Goal: Task Accomplishment & Management: Manage account settings

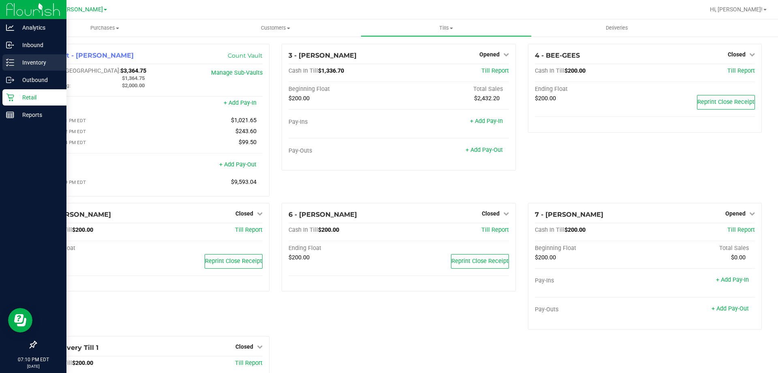
click at [35, 66] on p "Inventory" at bounding box center [38, 63] width 49 height 10
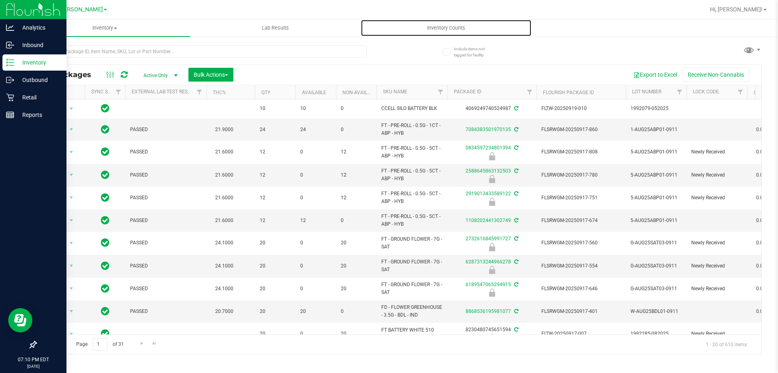
click at [450, 29] on span "Inventory Counts" at bounding box center [446, 27] width 60 height 7
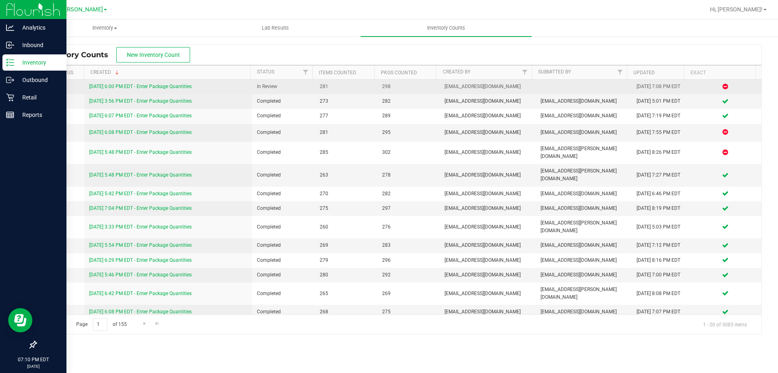
click at [159, 84] on link "[DATE] 6:00 PM EDT - Enter Package Quantities" at bounding box center [140, 87] width 103 height 6
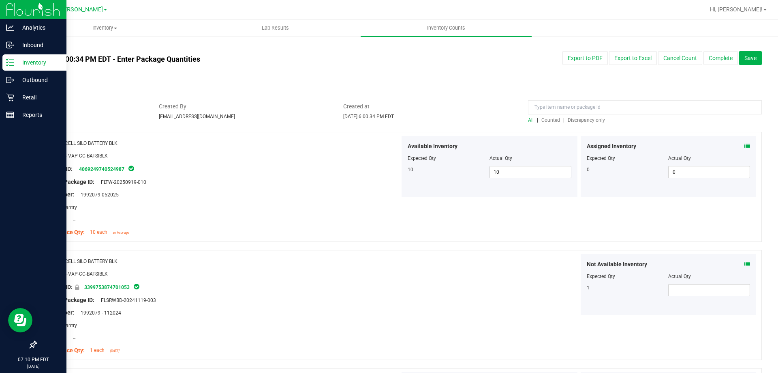
click at [577, 123] on div "All | Counted | Discrepancy only" at bounding box center [645, 119] width 234 height 7
click at [585, 119] on span "Discrepancy only" at bounding box center [586, 120] width 37 height 6
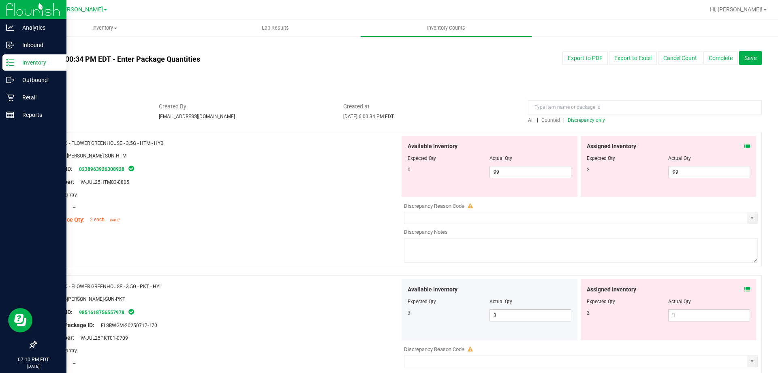
click at [745, 146] on icon at bounding box center [748, 146] width 6 height 6
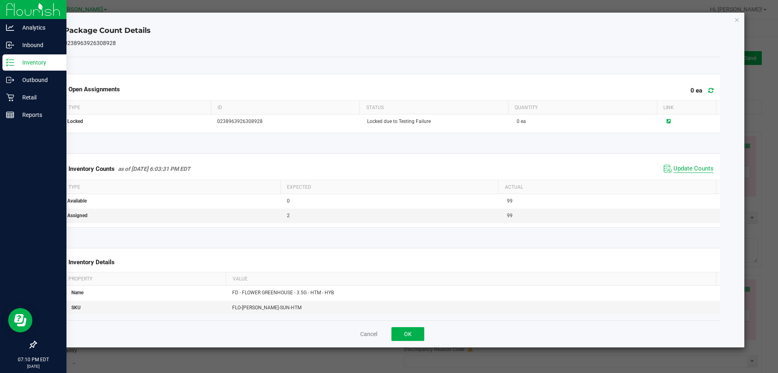
click at [690, 169] on span "Update Counts" at bounding box center [694, 169] width 40 height 8
click at [689, 164] on span "Update Counts" at bounding box center [689, 169] width 54 height 12
drag, startPoint x: 409, startPoint y: 332, endPoint x: 468, endPoint y: 242, distance: 107.7
click at [409, 331] on button "OK" at bounding box center [408, 334] width 33 height 14
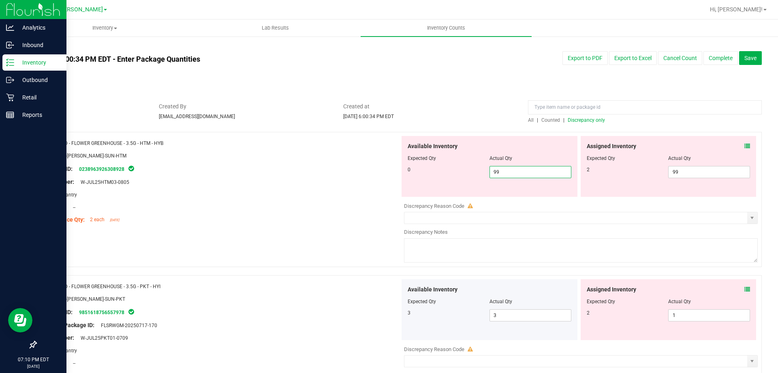
drag, startPoint x: 502, startPoint y: 169, endPoint x: 408, endPoint y: 176, distance: 94.3
click at [412, 176] on div "0 99 99" at bounding box center [490, 172] width 164 height 12
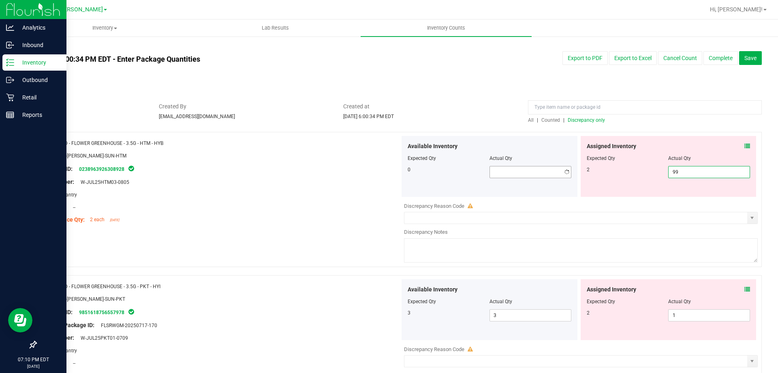
drag, startPoint x: 720, startPoint y: 175, endPoint x: 488, endPoint y: 175, distance: 231.5
click at [504, 177] on div "Available Inventory Expected Qty Actual Qty 0 99 99" at bounding box center [579, 166] width 358 height 61
type input "2"
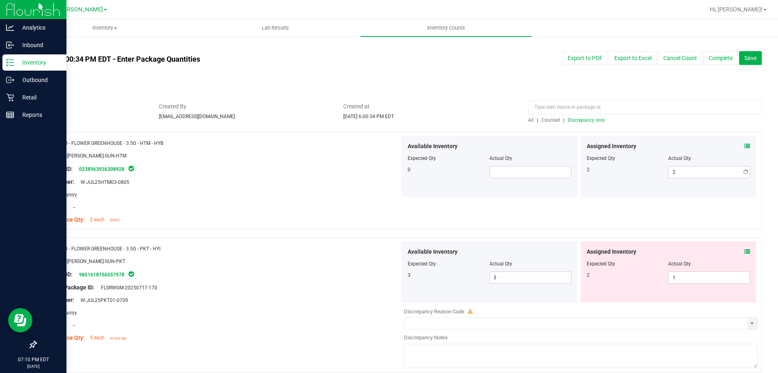
click at [365, 186] on div at bounding box center [221, 188] width 358 height 4
click at [745, 252] on icon at bounding box center [748, 251] width 6 height 6
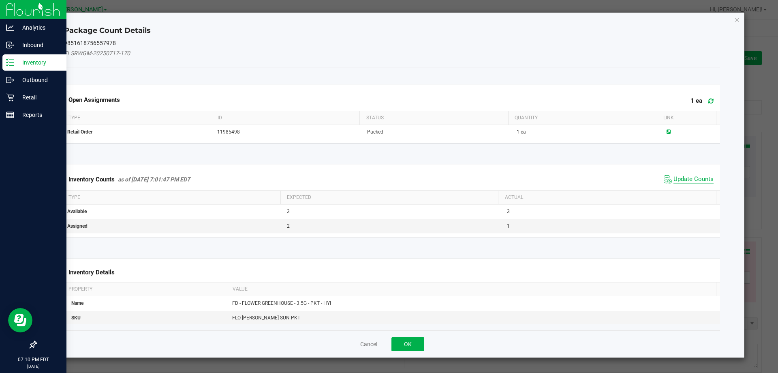
click at [690, 179] on span "Update Counts" at bounding box center [694, 179] width 40 height 8
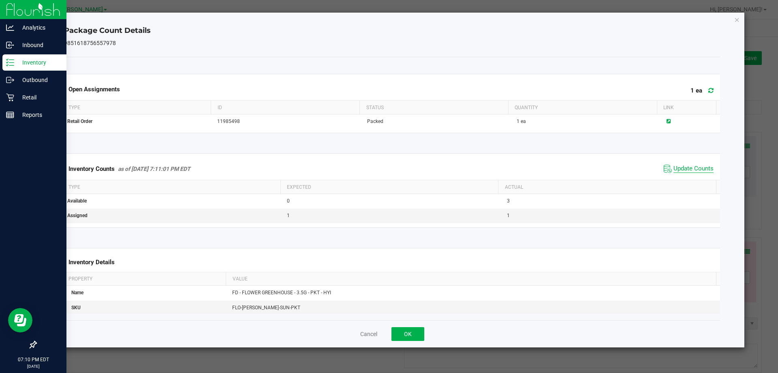
click at [689, 171] on span "Update Counts" at bounding box center [694, 169] width 40 height 8
click at [412, 334] on button "OK" at bounding box center [408, 334] width 33 height 14
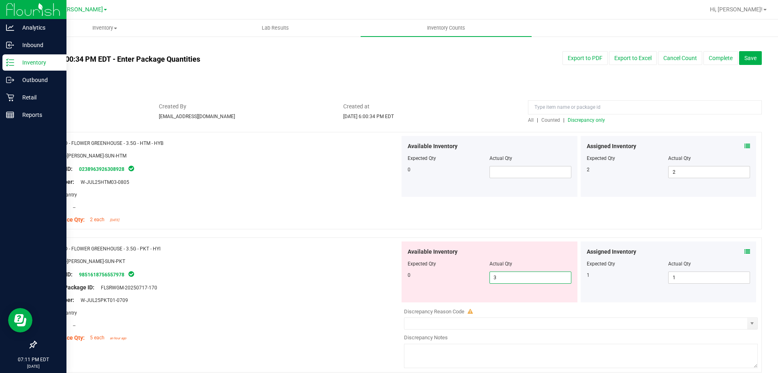
drag, startPoint x: 541, startPoint y: 271, endPoint x: 192, endPoint y: 281, distance: 349.1
click at [215, 274] on div "Name: FD - FLOWER GREENHOUSE - 3.5G - PKT - HYI SKU: FLO-[PERSON_NAME]-SUN-PKT …" at bounding box center [399, 304] width 726 height 135
type input "0"
click at [179, 283] on div "Original Package ID: FLSRWGM-20250717-170" at bounding box center [221, 287] width 358 height 9
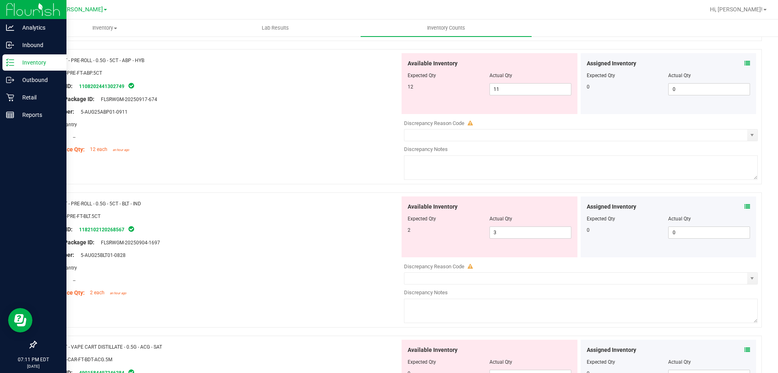
scroll to position [260, 0]
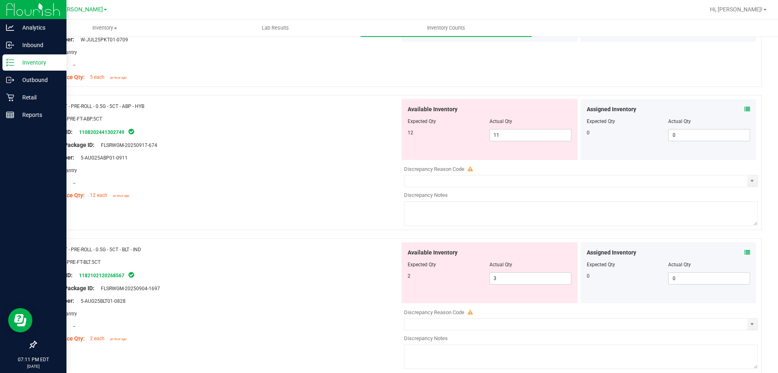
click at [745, 106] on icon at bounding box center [748, 109] width 6 height 6
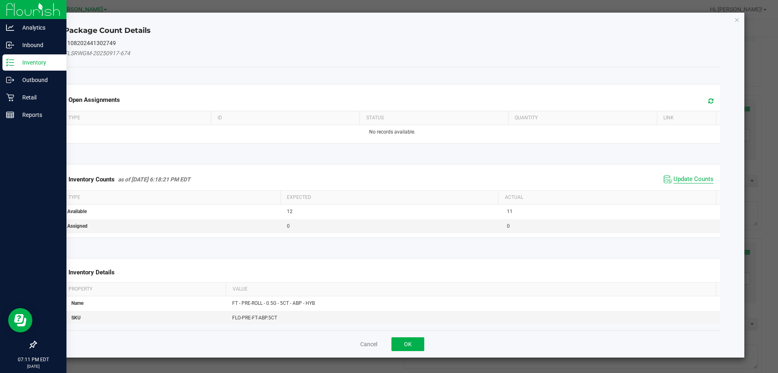
click at [698, 177] on span "Update Counts" at bounding box center [694, 179] width 40 height 8
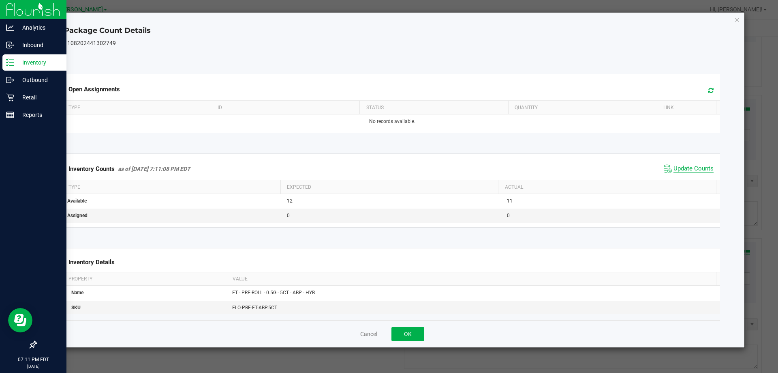
click at [698, 177] on div "Inventory Counts as of [DATE] 7:11:08 PM EDT Update Counts" at bounding box center [392, 169] width 660 height 22
click at [685, 167] on span "Update Counts" at bounding box center [694, 169] width 40 height 8
click at [682, 163] on span "Update Counts" at bounding box center [689, 169] width 54 height 12
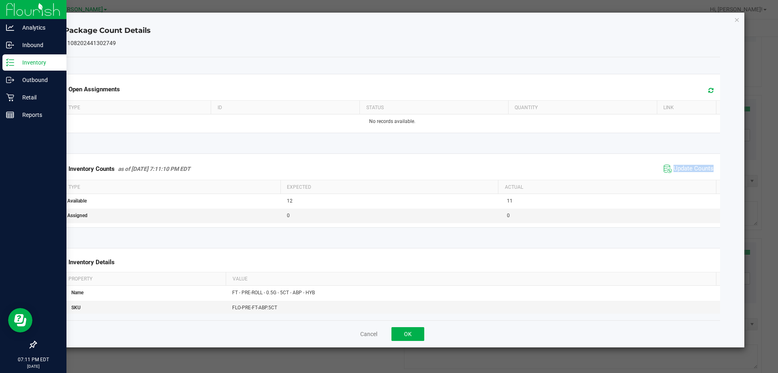
click at [682, 163] on span "Update Counts" at bounding box center [689, 169] width 54 height 12
click at [414, 330] on button "OK" at bounding box center [408, 334] width 33 height 14
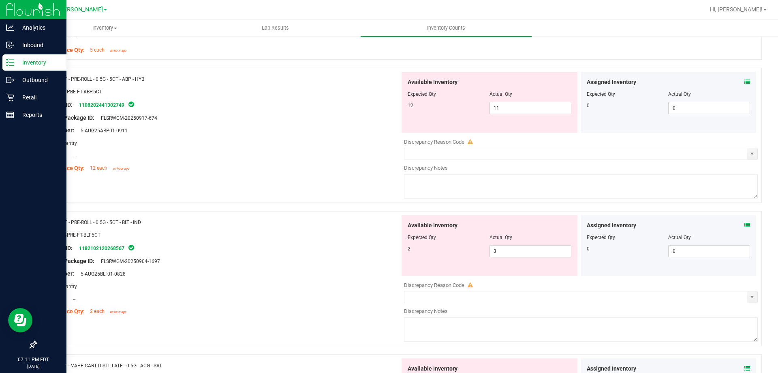
scroll to position [301, 0]
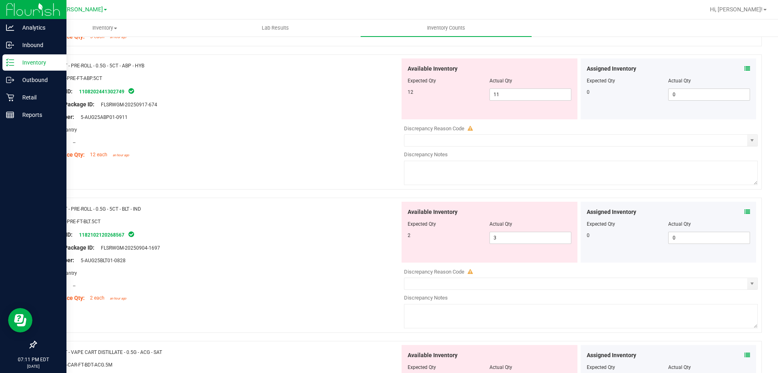
click at [738, 210] on div "Assigned Inventory" at bounding box center [669, 212] width 164 height 9
click at [745, 212] on icon at bounding box center [748, 212] width 6 height 6
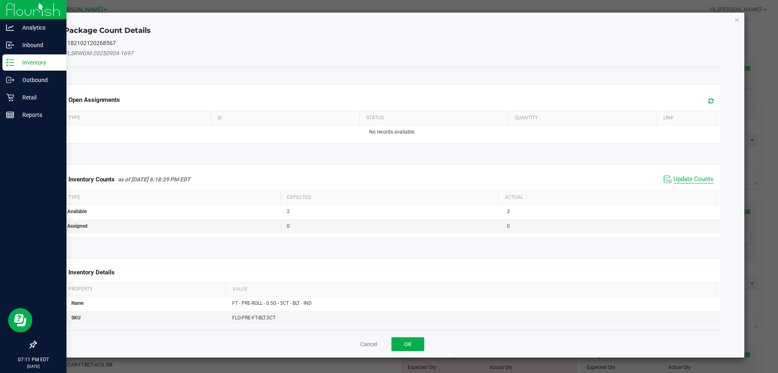
click at [691, 178] on span "Update Counts" at bounding box center [694, 179] width 40 height 8
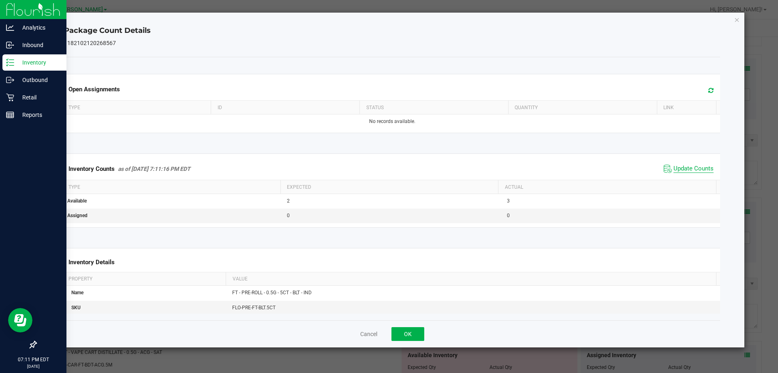
click at [691, 178] on div "Inventory Counts as of [DATE] 7:11:16 PM EDT Update Counts" at bounding box center [392, 169] width 660 height 22
click at [421, 326] on div "Cancel OK" at bounding box center [392, 333] width 657 height 27
click at [421, 327] on button "OK" at bounding box center [408, 334] width 33 height 14
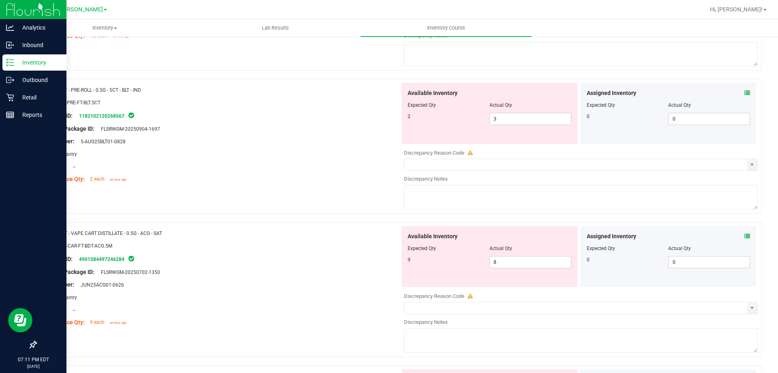
scroll to position [422, 0]
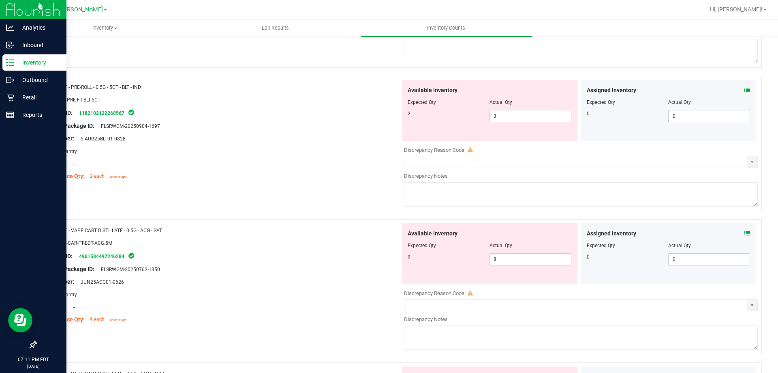
click at [745, 230] on icon at bounding box center [748, 233] width 6 height 6
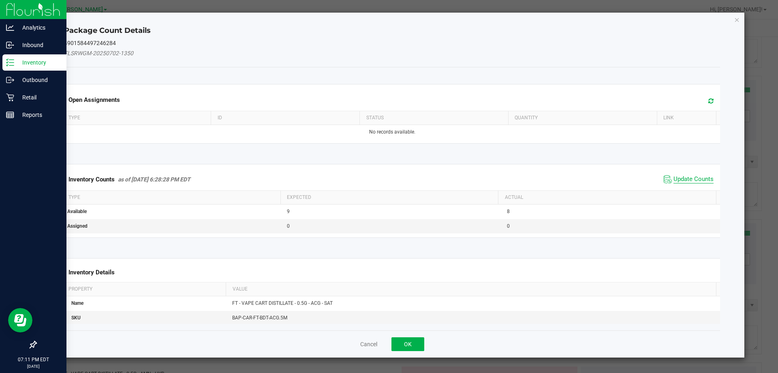
click at [695, 178] on span "Update Counts" at bounding box center [694, 179] width 40 height 8
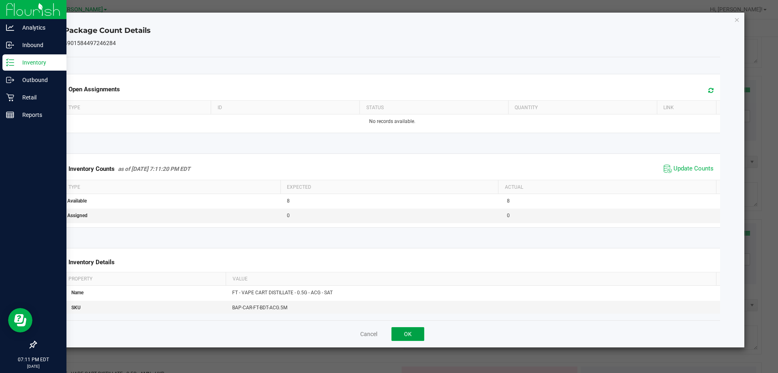
click at [408, 339] on button "OK" at bounding box center [408, 334] width 33 height 14
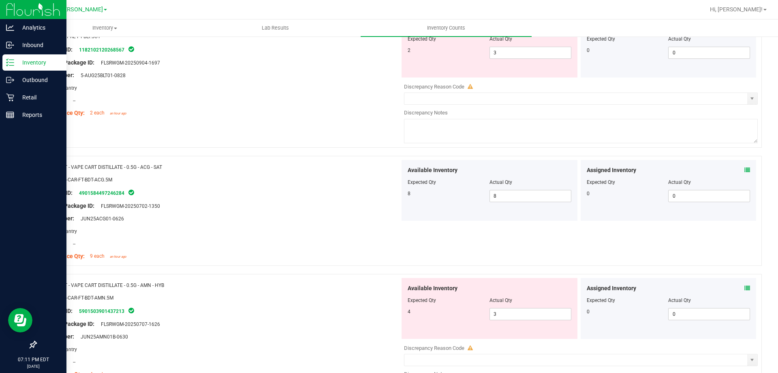
scroll to position [544, 0]
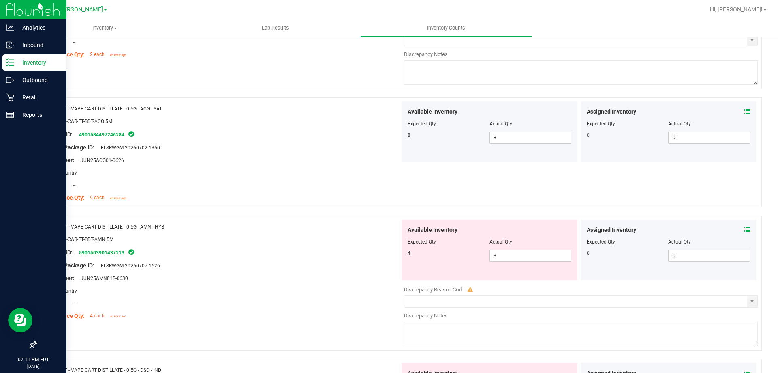
click at [745, 229] on icon at bounding box center [748, 230] width 6 height 6
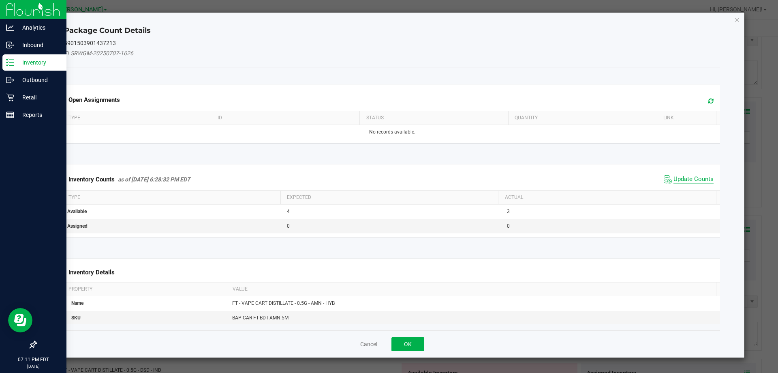
click at [684, 178] on span "Update Counts" at bounding box center [694, 179] width 40 height 8
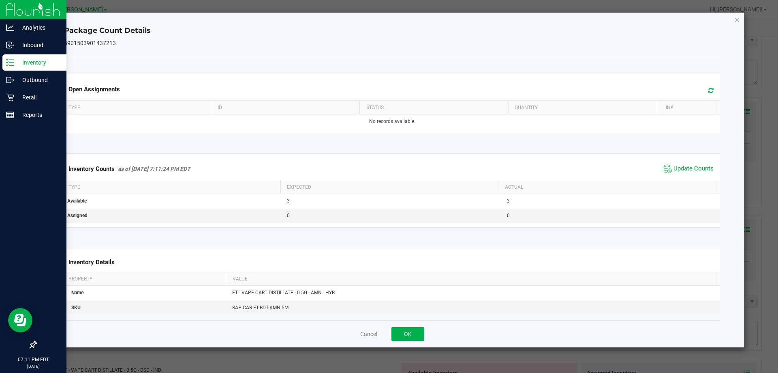
click at [401, 325] on div "Cancel OK" at bounding box center [392, 333] width 657 height 27
click at [421, 330] on button "OK" at bounding box center [408, 334] width 33 height 14
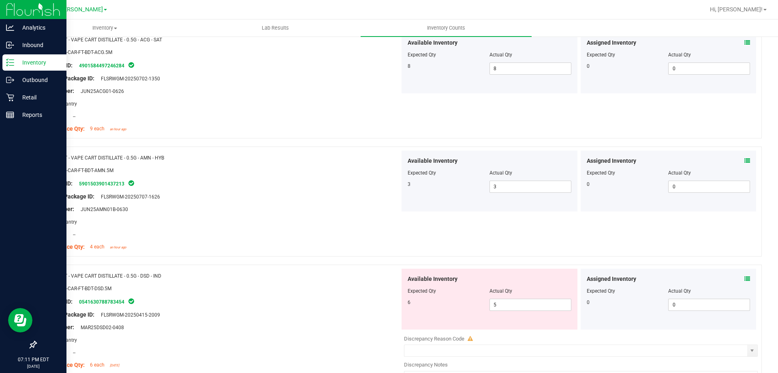
scroll to position [625, 0]
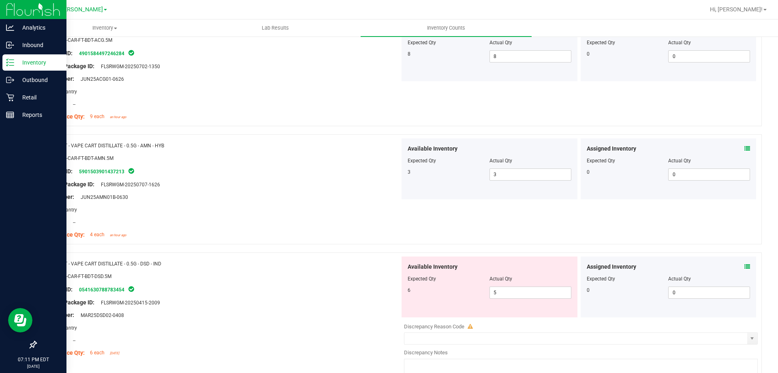
click at [745, 265] on icon at bounding box center [748, 266] width 6 height 6
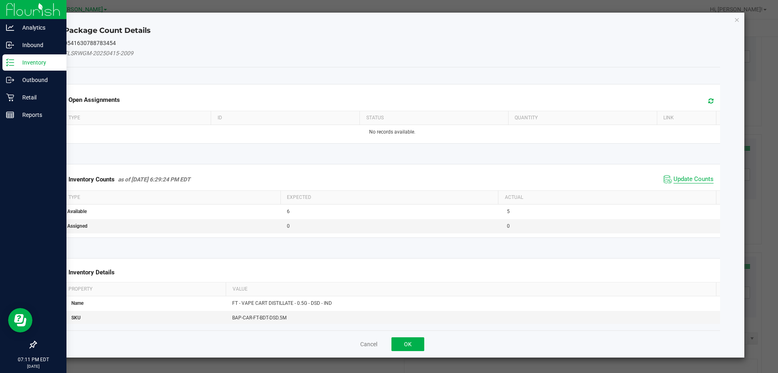
click at [690, 175] on span "Update Counts" at bounding box center [694, 179] width 40 height 8
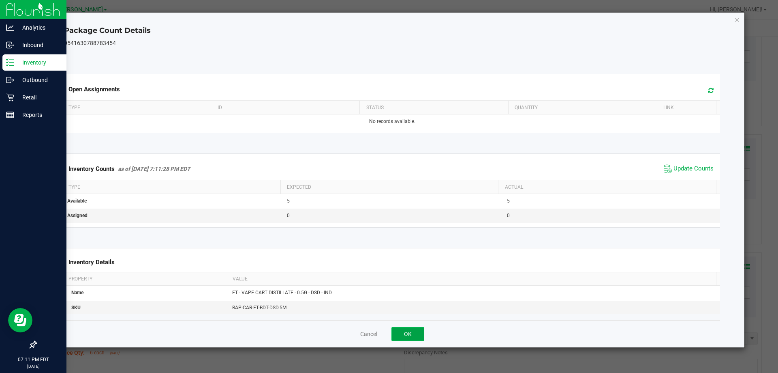
click at [403, 334] on button "OK" at bounding box center [408, 334] width 33 height 14
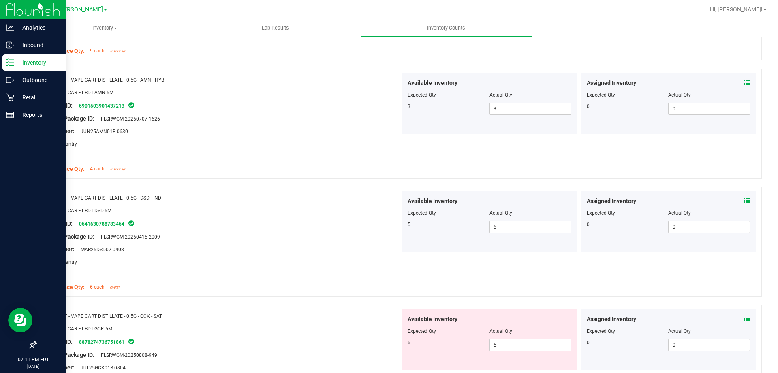
scroll to position [706, 0]
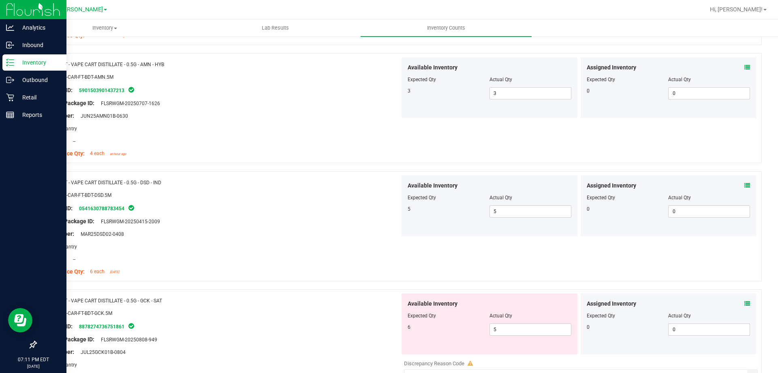
click at [745, 302] on icon at bounding box center [748, 303] width 6 height 6
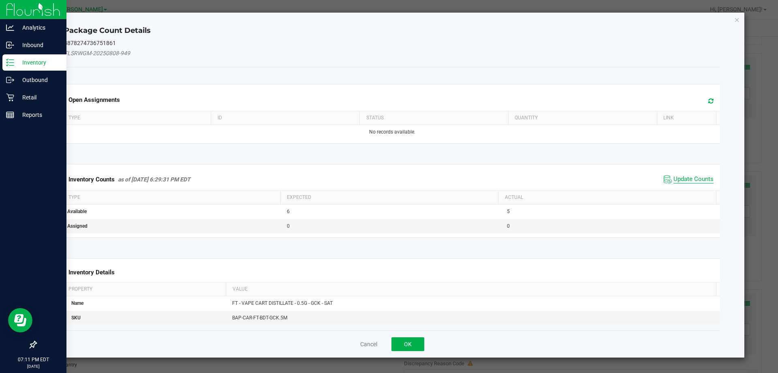
click at [675, 175] on span "Update Counts" at bounding box center [694, 179] width 40 height 8
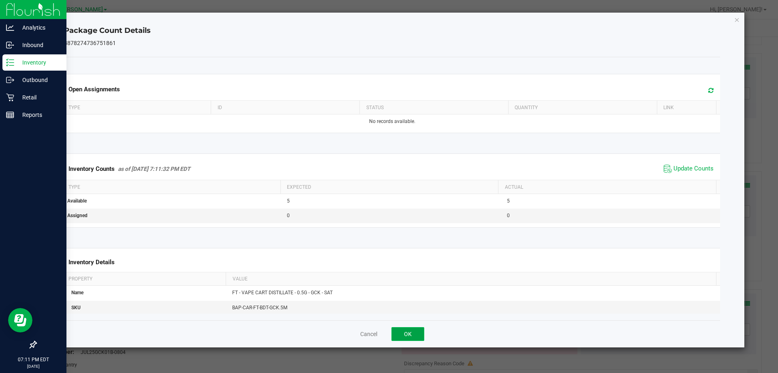
click at [408, 330] on button "OK" at bounding box center [408, 334] width 33 height 14
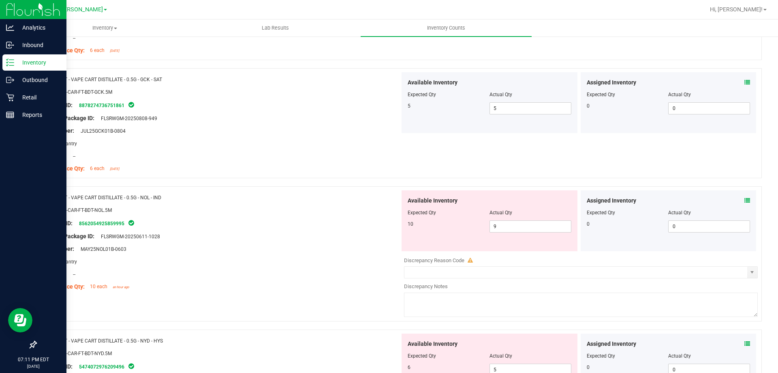
scroll to position [971, 0]
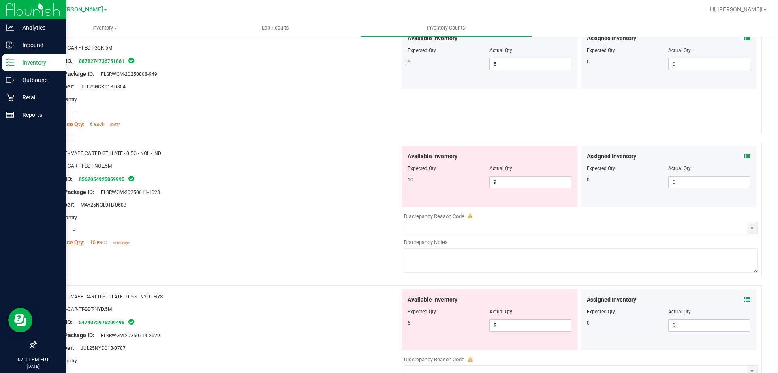
click at [745, 159] on span at bounding box center [748, 156] width 6 height 9
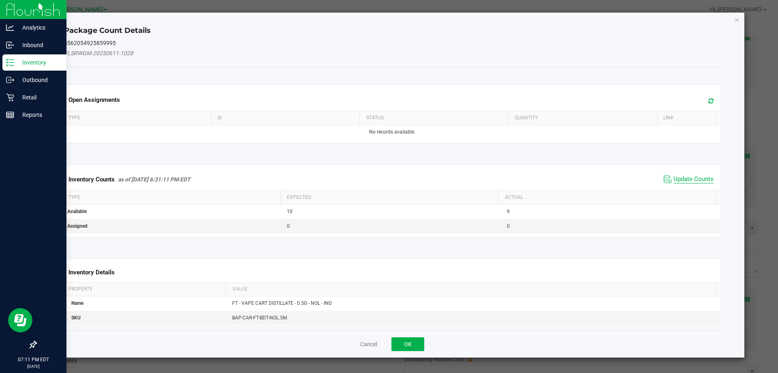
click at [675, 178] on span "Update Counts" at bounding box center [694, 179] width 40 height 8
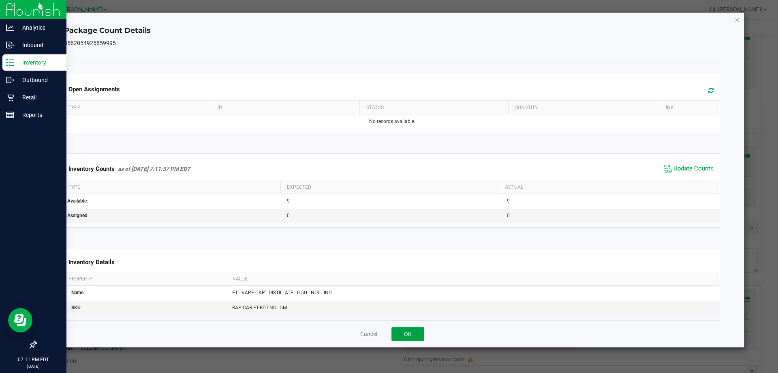
click at [409, 332] on button "OK" at bounding box center [408, 334] width 33 height 14
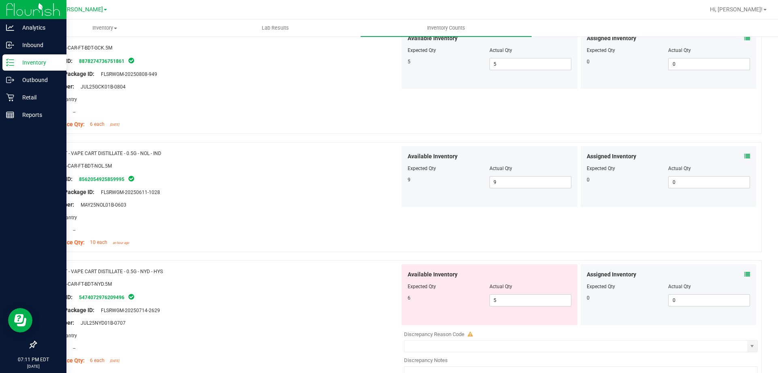
click at [745, 275] on div "Assigned Inventory Expected Qty Actual Qty 0 0 0" at bounding box center [669, 294] width 176 height 61
click at [745, 274] on icon at bounding box center [748, 274] width 6 height 6
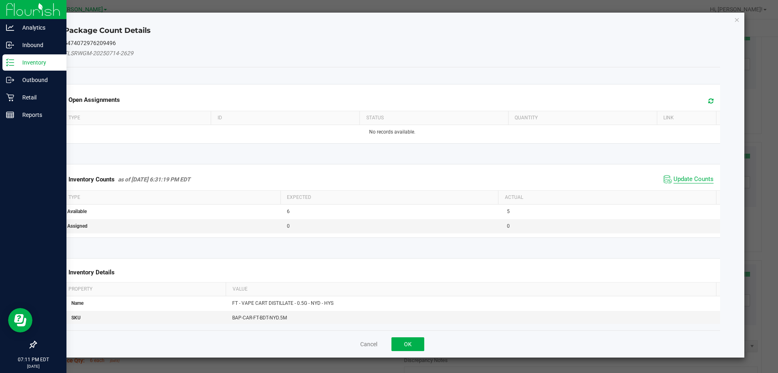
click at [700, 175] on span "Update Counts" at bounding box center [694, 179] width 40 height 8
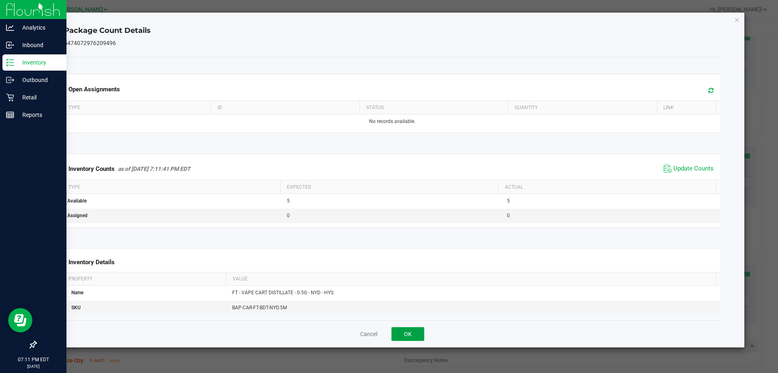
click at [413, 330] on button "OK" at bounding box center [408, 334] width 33 height 14
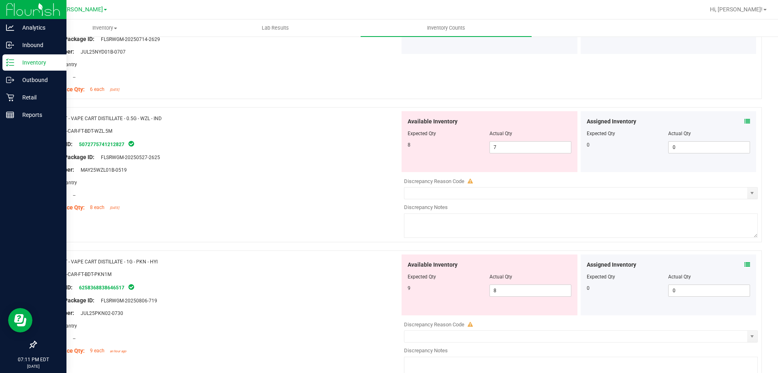
scroll to position [1282, 0]
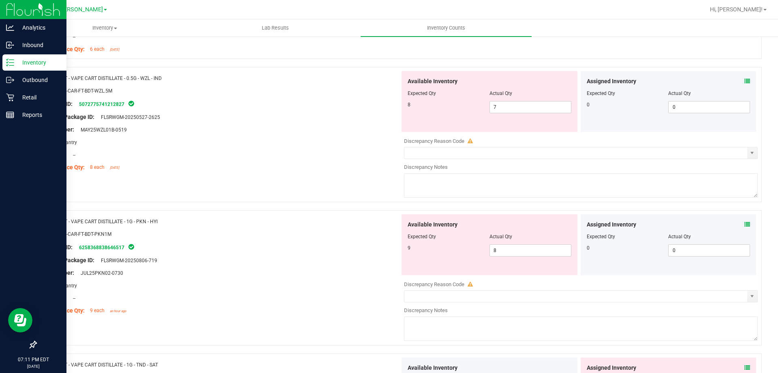
click at [745, 81] on icon at bounding box center [748, 81] width 6 height 6
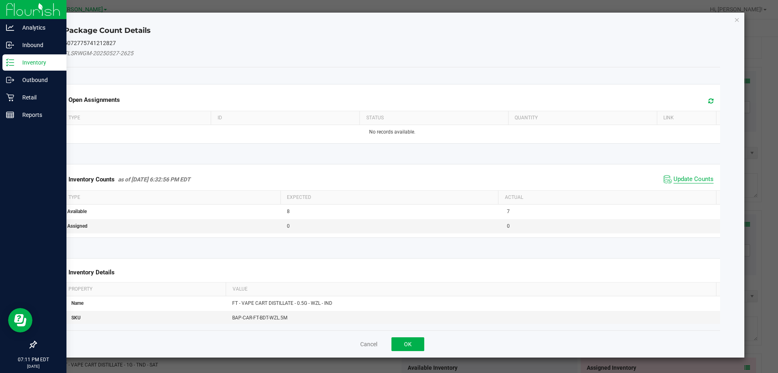
click at [691, 180] on span "Update Counts" at bounding box center [694, 179] width 40 height 8
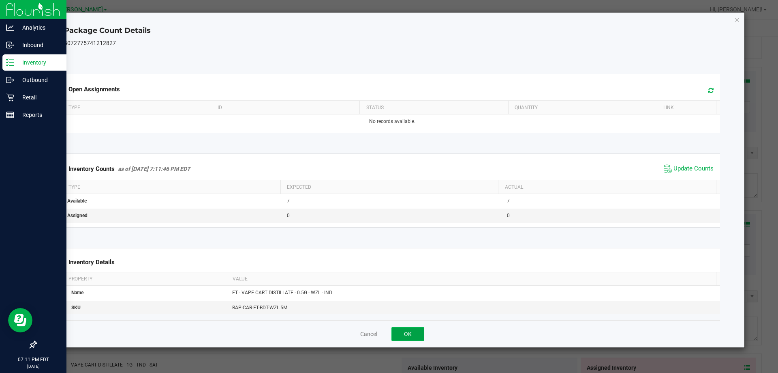
click at [401, 329] on button "OK" at bounding box center [408, 334] width 33 height 14
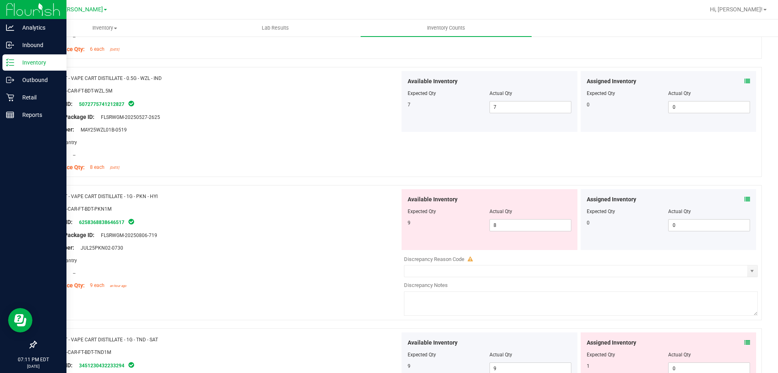
click at [748, 193] on div "Assigned Inventory Expected Qty Actual Qty 0 0 0" at bounding box center [669, 219] width 176 height 61
click at [745, 199] on icon at bounding box center [748, 199] width 6 height 6
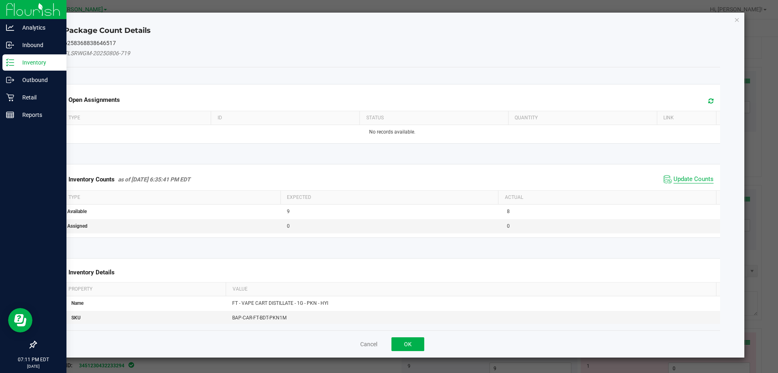
click at [679, 180] on span "Update Counts" at bounding box center [694, 179] width 40 height 8
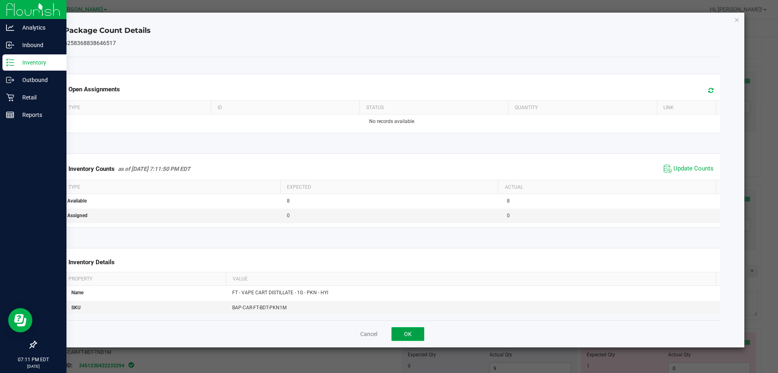
click at [409, 330] on button "OK" at bounding box center [408, 334] width 33 height 14
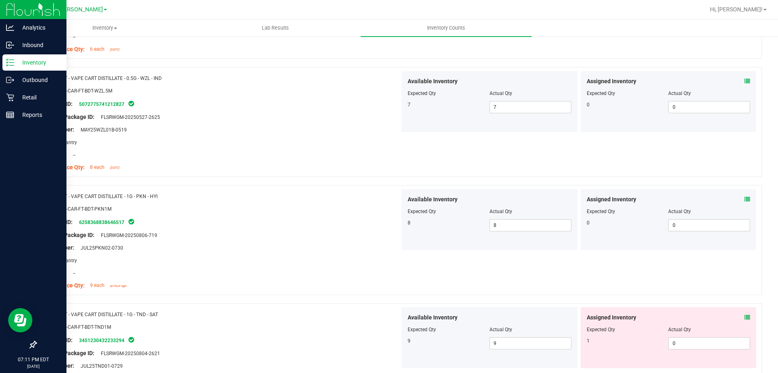
click at [745, 317] on icon at bounding box center [748, 317] width 6 height 6
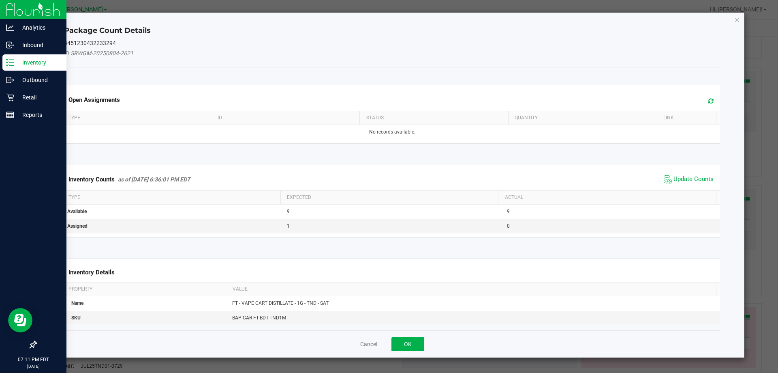
click at [684, 174] on span "Update Counts" at bounding box center [689, 179] width 54 height 12
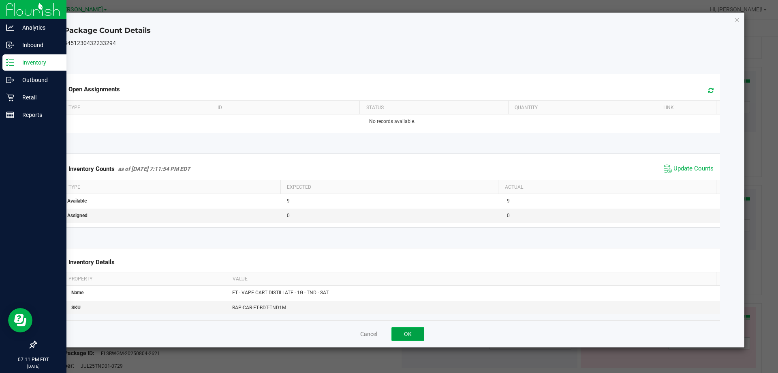
click at [412, 334] on button "OK" at bounding box center [408, 334] width 33 height 14
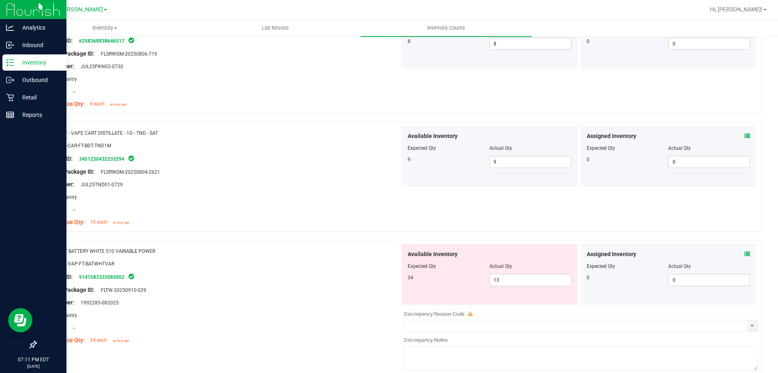
scroll to position [1485, 0]
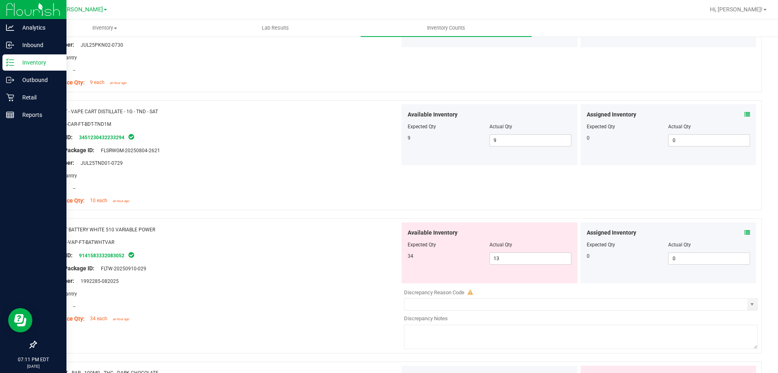
click at [744, 231] on div "Assigned Inventory Expected Qty Actual Qty 0 0 0" at bounding box center [669, 252] width 176 height 61
click at [745, 231] on icon at bounding box center [748, 232] width 6 height 6
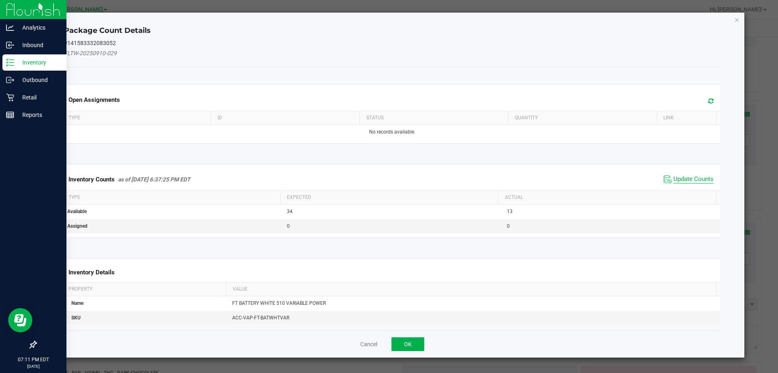
click at [677, 177] on span "Update Counts" at bounding box center [694, 179] width 40 height 8
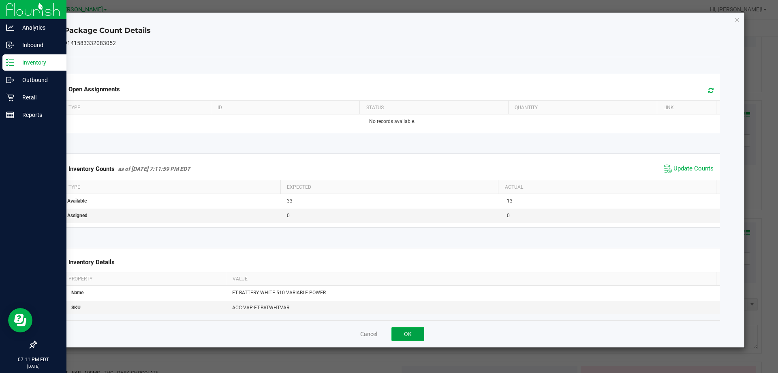
click at [411, 337] on button "OK" at bounding box center [408, 334] width 33 height 14
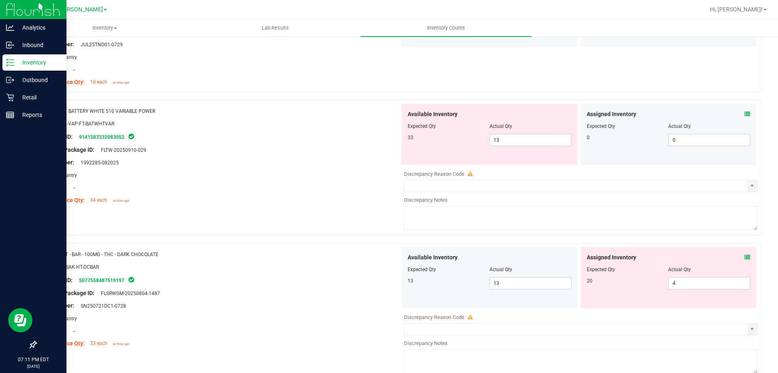
scroll to position [1606, 0]
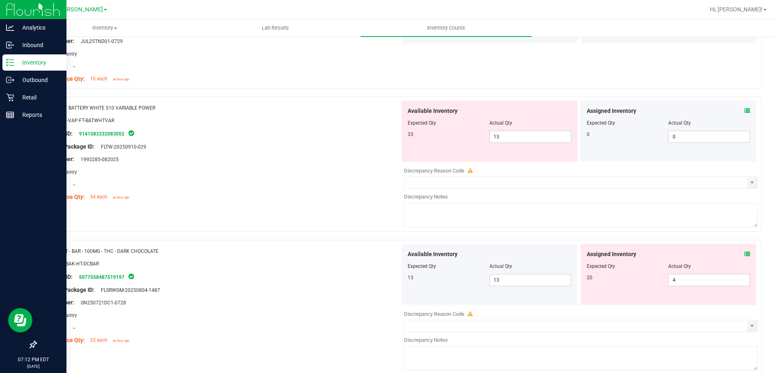
click at [745, 254] on icon at bounding box center [748, 254] width 6 height 6
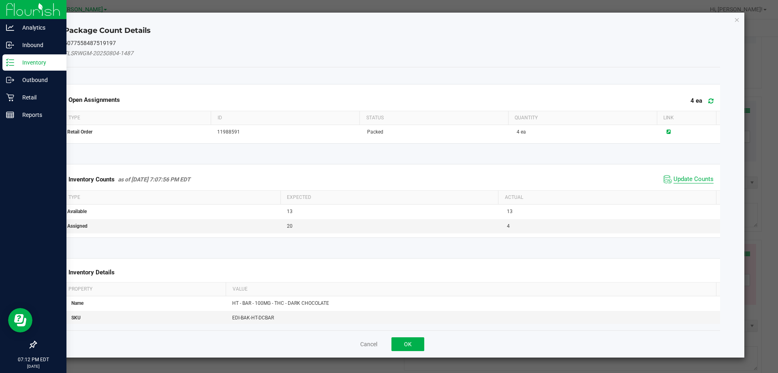
click at [690, 179] on span "Update Counts" at bounding box center [694, 179] width 40 height 8
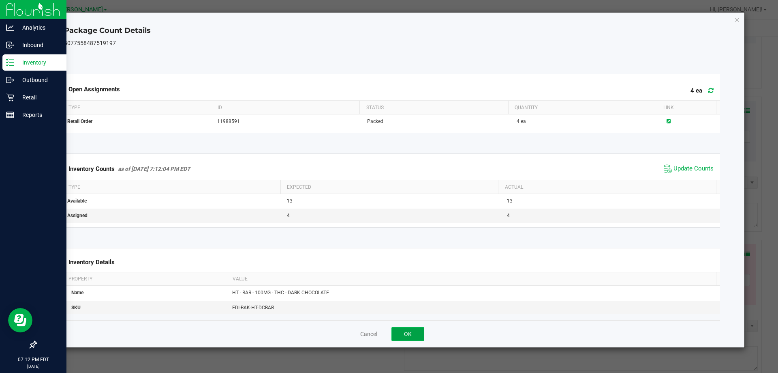
click at [409, 335] on button "OK" at bounding box center [408, 334] width 33 height 14
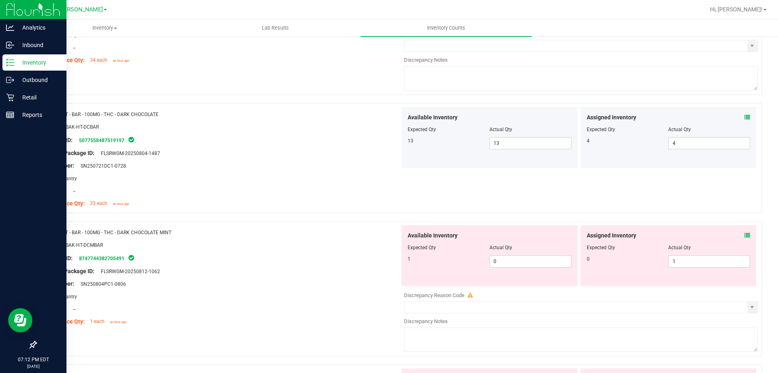
scroll to position [1769, 0]
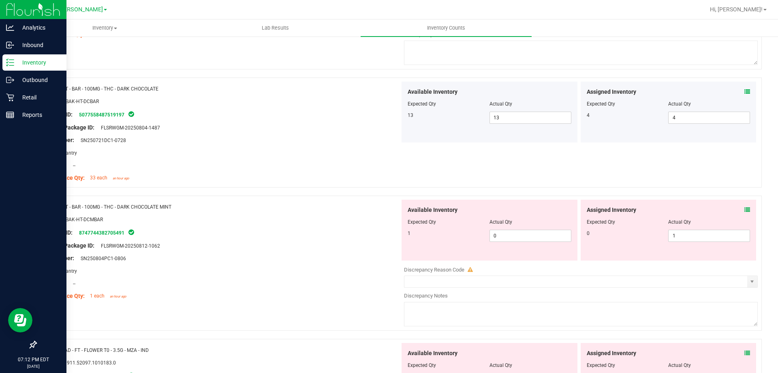
click at [745, 208] on icon at bounding box center [748, 210] width 6 height 6
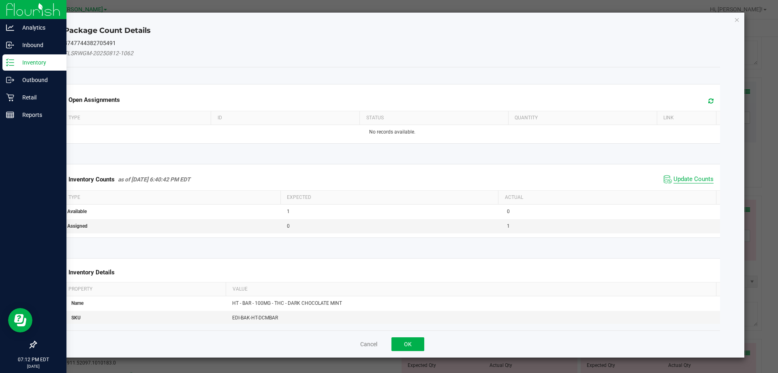
click at [674, 178] on span "Update Counts" at bounding box center [694, 179] width 40 height 8
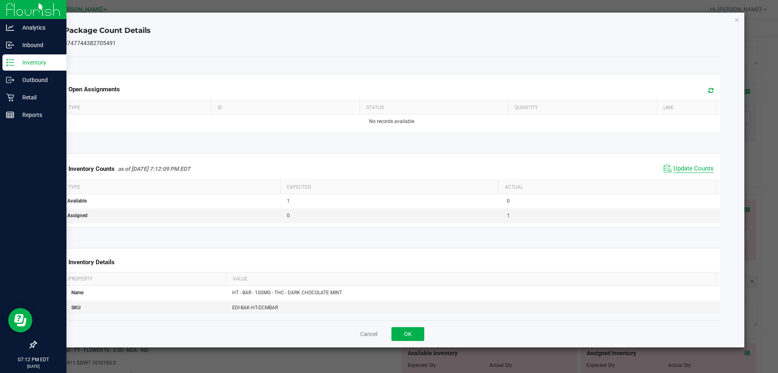
click at [674, 167] on span "Update Counts" at bounding box center [694, 169] width 40 height 8
click at [409, 336] on button "OK" at bounding box center [408, 334] width 33 height 14
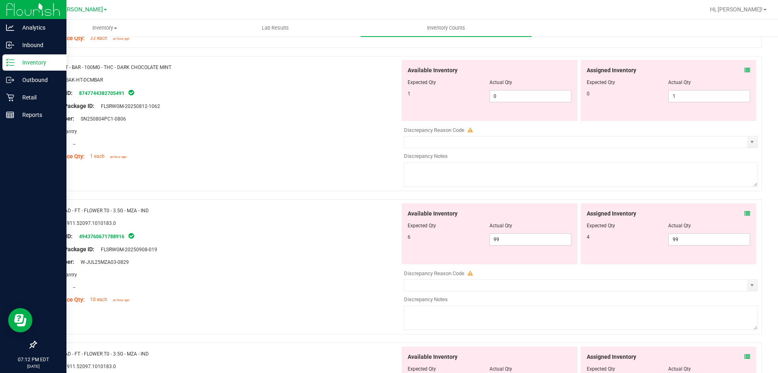
scroll to position [1931, 0]
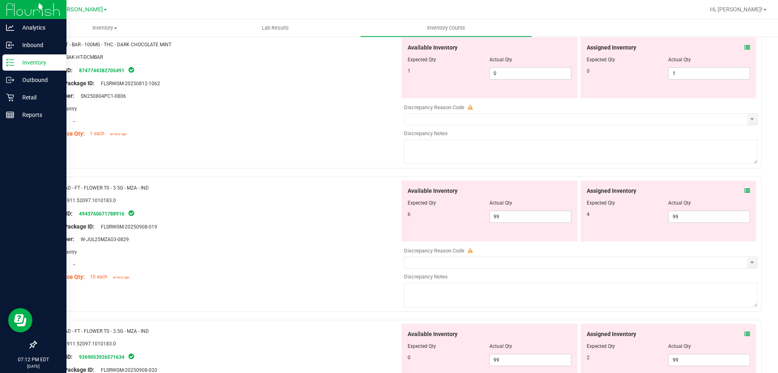
click at [745, 189] on icon at bounding box center [748, 191] width 6 height 6
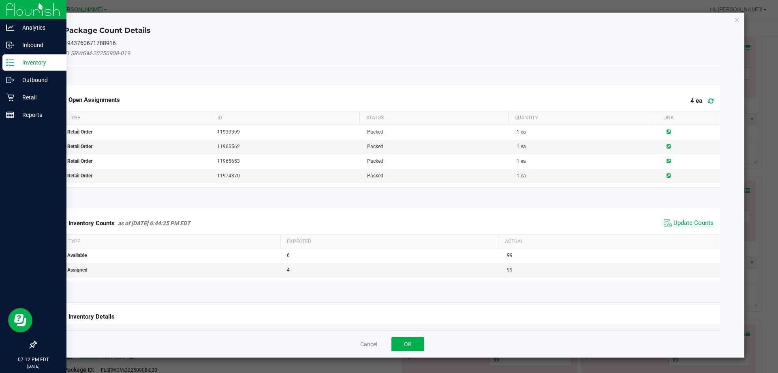
click at [674, 225] on span "Update Counts" at bounding box center [694, 223] width 40 height 8
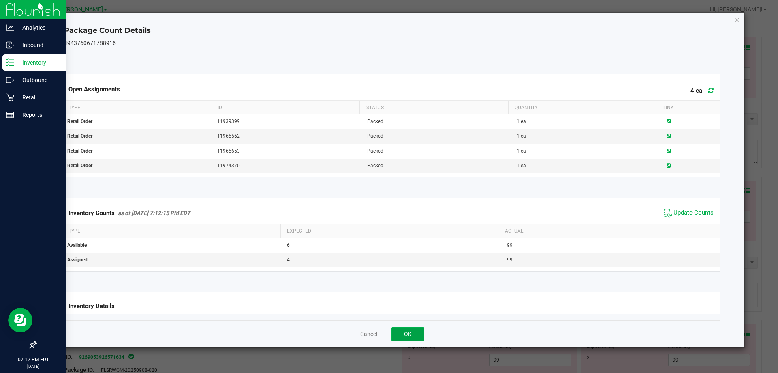
drag, startPoint x: 401, startPoint y: 328, endPoint x: 402, endPoint y: 332, distance: 4.1
click at [401, 332] on button "OK" at bounding box center [408, 334] width 33 height 14
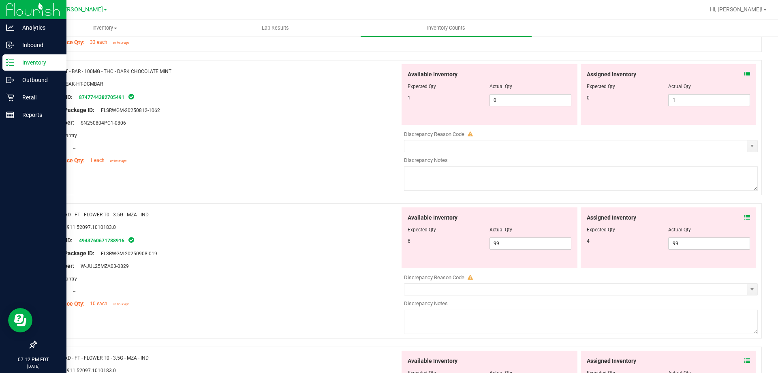
scroll to position [1890, 0]
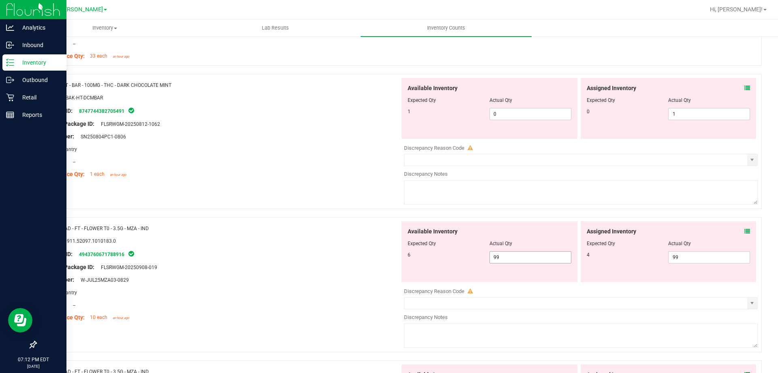
click at [519, 268] on div "Available Inventory Expected Qty Actual Qty 6 99 99" at bounding box center [490, 251] width 176 height 61
drag, startPoint x: 523, startPoint y: 259, endPoint x: 316, endPoint y: 236, distance: 208.4
click at [323, 242] on div "Name: RAD - FT - FLOWER T0 - 3.5G - MZA - IND SKU: 1.51911.52097.1010183.0 Pack…" at bounding box center [399, 284] width 726 height 135
type input "6"
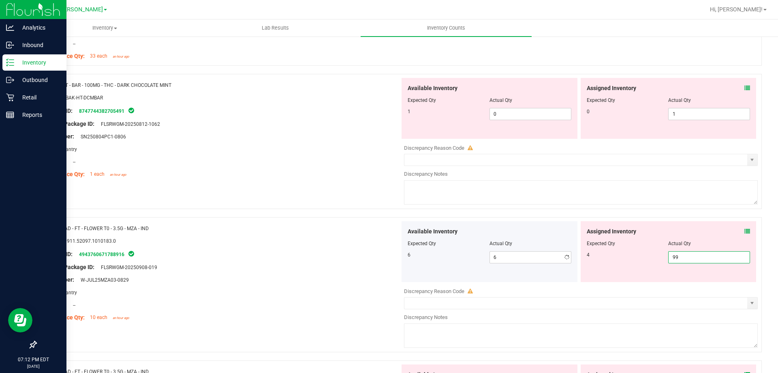
drag, startPoint x: 717, startPoint y: 260, endPoint x: 570, endPoint y: 257, distance: 146.8
click at [570, 257] on div "Available Inventory Expected Qty Actual Qty 6 6 6 99 99" at bounding box center [579, 251] width 358 height 61
type input "4"
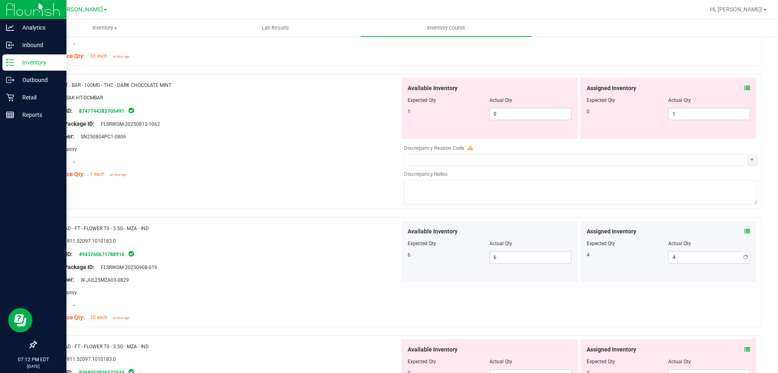
click at [595, 193] on textarea at bounding box center [581, 192] width 354 height 24
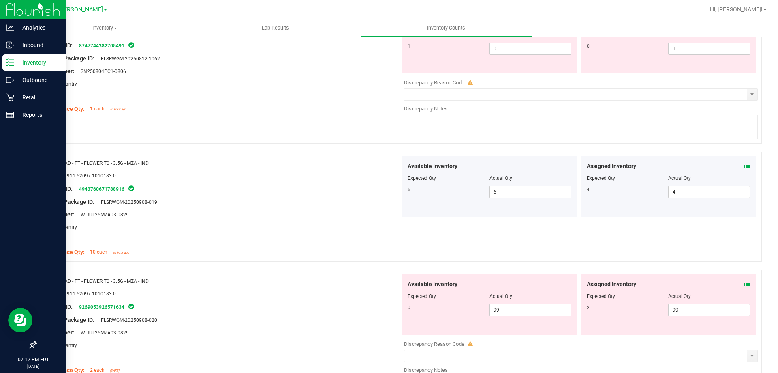
scroll to position [1971, 0]
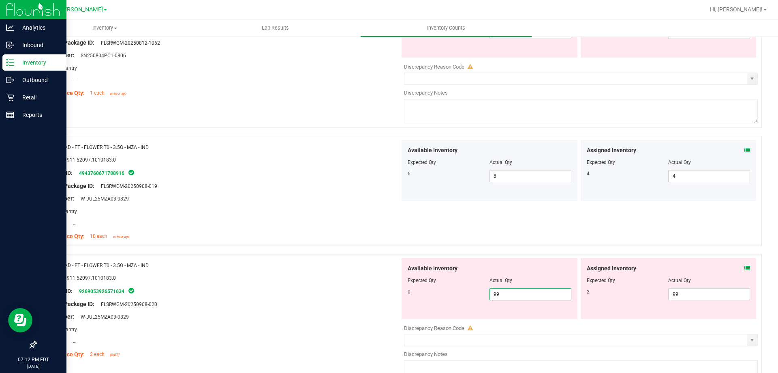
drag, startPoint x: 518, startPoint y: 294, endPoint x: 401, endPoint y: 295, distance: 117.6
click at [402, 295] on div "Available Inventory Expected Qty Actual Qty 0 99 99" at bounding box center [490, 288] width 176 height 61
type input "0"
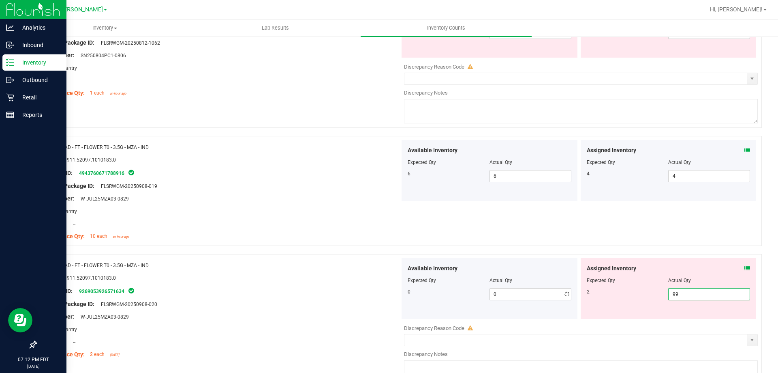
drag, startPoint x: 701, startPoint y: 291, endPoint x: 651, endPoint y: 291, distance: 49.5
click at [651, 291] on div "2 99 99" at bounding box center [669, 294] width 164 height 12
type input "2"
click at [270, 276] on div "SKU: 1.51911.52097.1010183.0" at bounding box center [221, 277] width 358 height 9
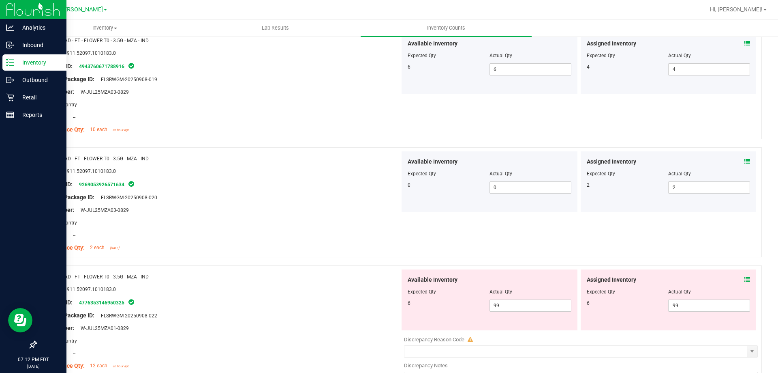
scroll to position [2093, 0]
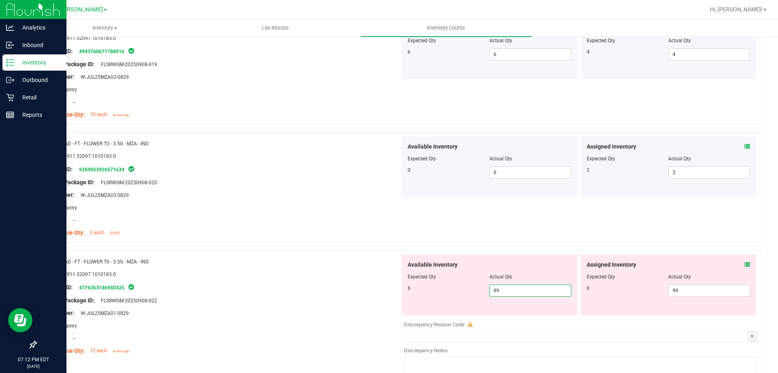
drag, startPoint x: 527, startPoint y: 288, endPoint x: 461, endPoint y: 289, distance: 66.1
click at [461, 289] on div "6 99 99" at bounding box center [490, 290] width 164 height 12
type input "6"
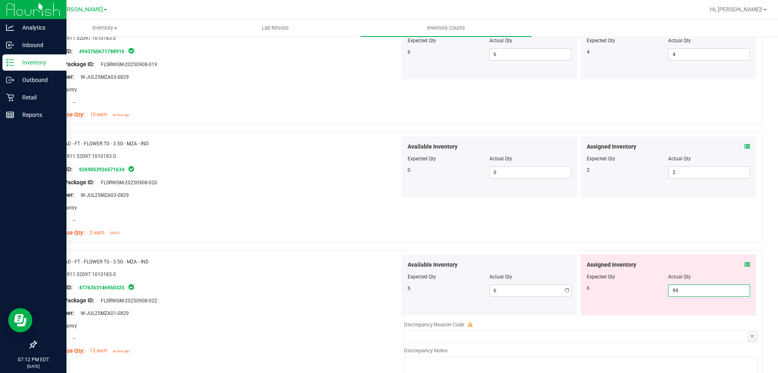
drag, startPoint x: 706, startPoint y: 289, endPoint x: 567, endPoint y: 298, distance: 139.0
click at [567, 298] on div "Available Inventory Expected Qty Actual Qty 6 6 6 99 99" at bounding box center [579, 284] width 358 height 61
type input "6"
click at [612, 229] on div "Name: RAD - FT - FLOWER T0 - 3.5G - MZA - IND SKU: 1.51911.52097.1010183.0 Pack…" at bounding box center [399, 187] width 726 height 110
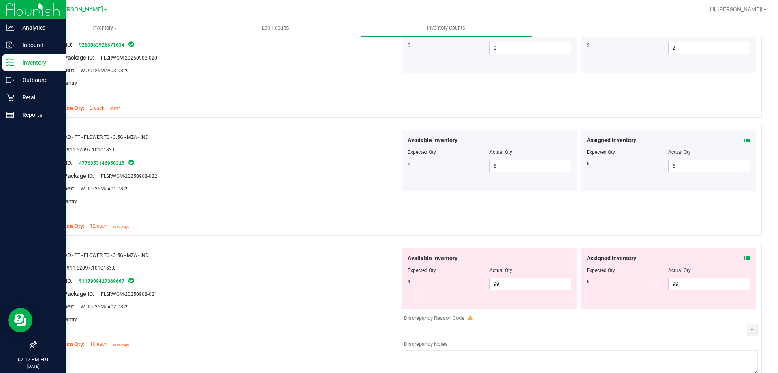
scroll to position [2255, 0]
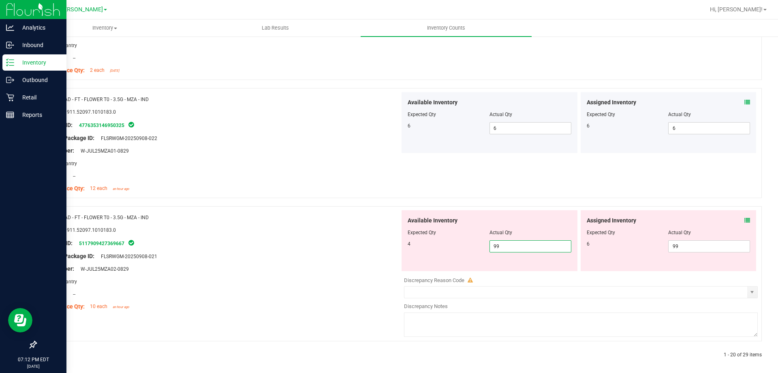
drag, startPoint x: 497, startPoint y: 247, endPoint x: 446, endPoint y: 251, distance: 51.6
click at [446, 251] on div "4 99 99" at bounding box center [490, 246] width 164 height 12
type input "4"
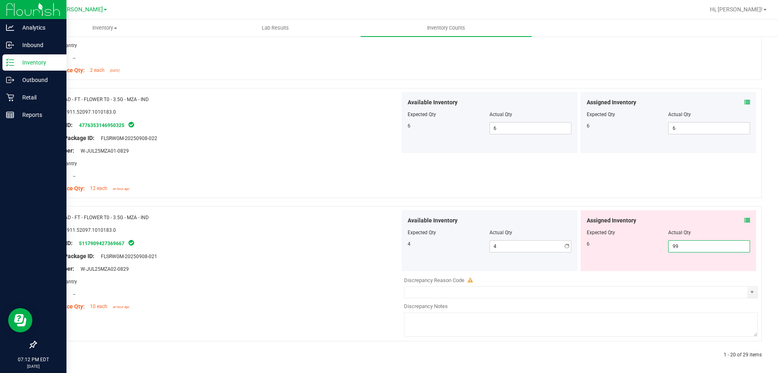
drag, startPoint x: 698, startPoint y: 248, endPoint x: 651, endPoint y: 226, distance: 51.9
click at [649, 251] on div "6 99 99" at bounding box center [669, 246] width 164 height 12
type input "4"
click at [629, 173] on div "Name: RAD - FT - FLOWER T0 - 3.5G - MZA - IND SKU: 1.51911.52097.1010183.0 Pack…" at bounding box center [399, 143] width 726 height 110
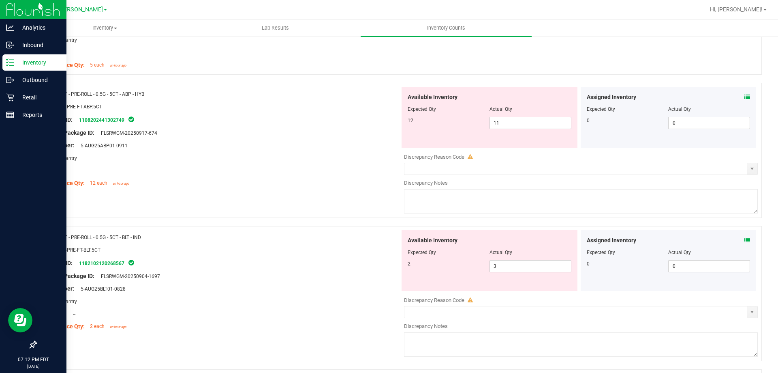
scroll to position [0, 0]
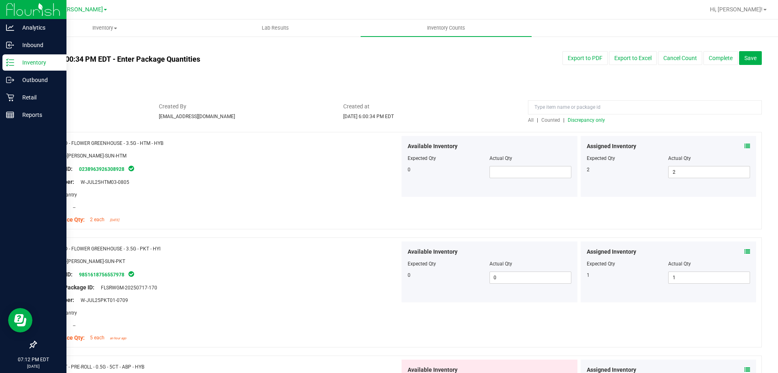
click at [550, 119] on span "Counted" at bounding box center [551, 120] width 19 height 6
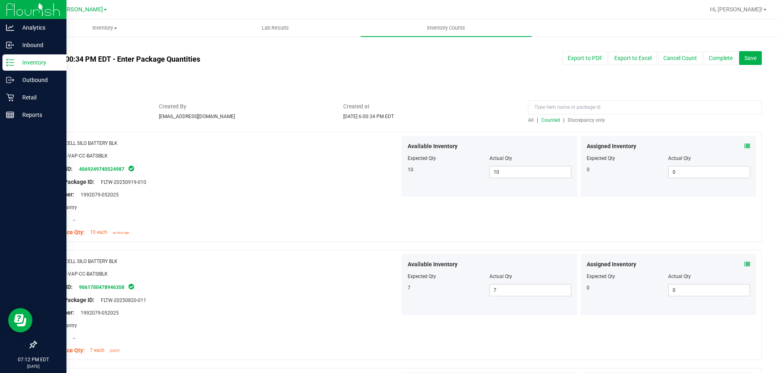
click at [575, 121] on span "Discrepancy only" at bounding box center [586, 120] width 37 height 6
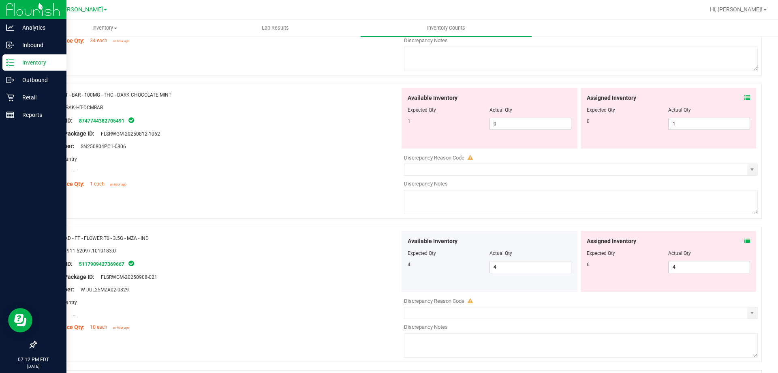
scroll to position [527, 0]
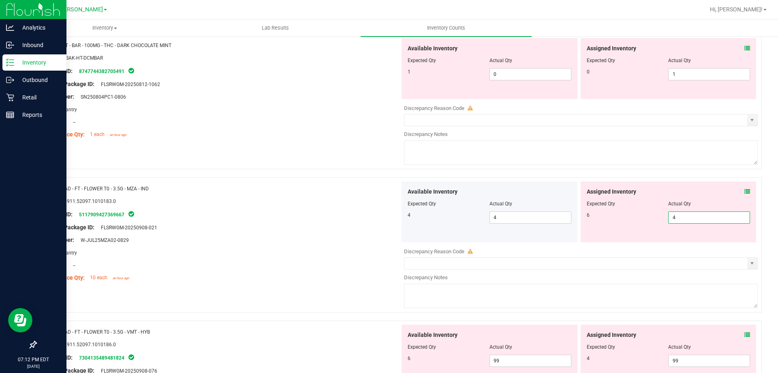
drag, startPoint x: 719, startPoint y: 219, endPoint x: 624, endPoint y: 205, distance: 95.9
click at [625, 205] on div "Assigned Inventory Expected Qty Actual Qty 6 4 4" at bounding box center [669, 211] width 176 height 61
type input "6"
click at [326, 262] on div "Location: --" at bounding box center [221, 265] width 358 height 9
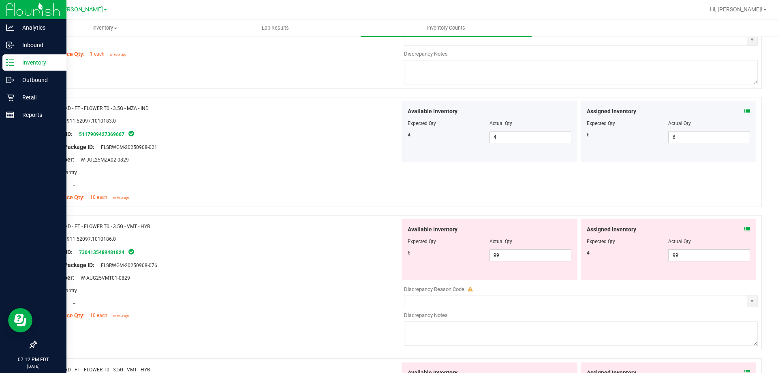
scroll to position [608, 0]
drag, startPoint x: 511, startPoint y: 255, endPoint x: 457, endPoint y: 259, distance: 54.5
click at [459, 259] on div "6 99 99" at bounding box center [490, 254] width 164 height 12
type input "6"
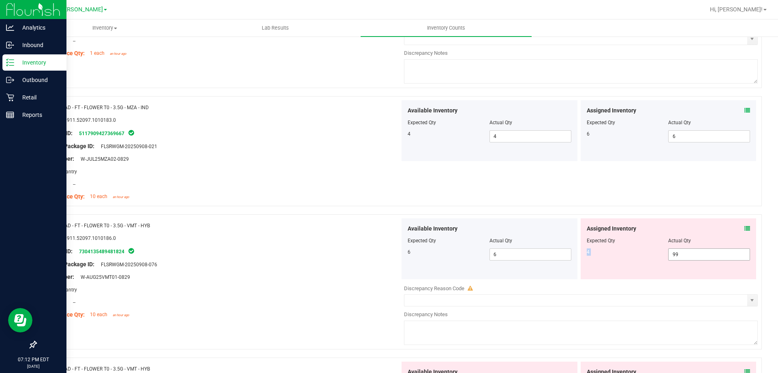
drag, startPoint x: 700, startPoint y: 246, endPoint x: 672, endPoint y: 254, distance: 29.8
click at [666, 254] on div "Assigned Inventory Expected Qty Actual Qty 4 99 99" at bounding box center [669, 248] width 176 height 61
drag, startPoint x: 683, startPoint y: 255, endPoint x: 643, endPoint y: 257, distance: 40.6
click at [643, 257] on div "4 99 99" at bounding box center [669, 254] width 164 height 12
type input "4"
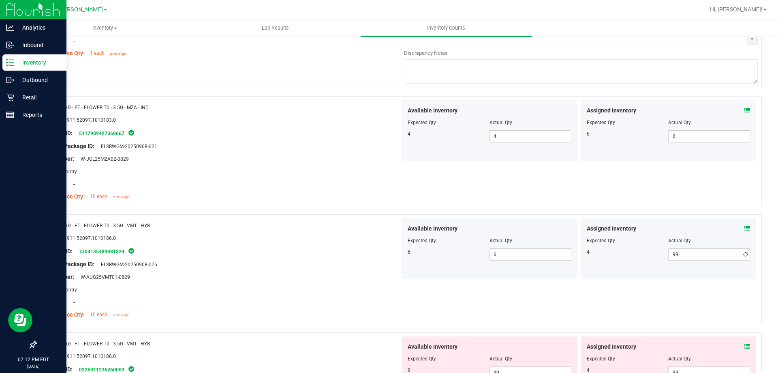
type input "4"
click at [620, 187] on div "Name: RAD - FT - FLOWER T0 - 3.5G - MZA - IND SKU: 1.51911.52097.1010183.0 Pack…" at bounding box center [399, 151] width 726 height 110
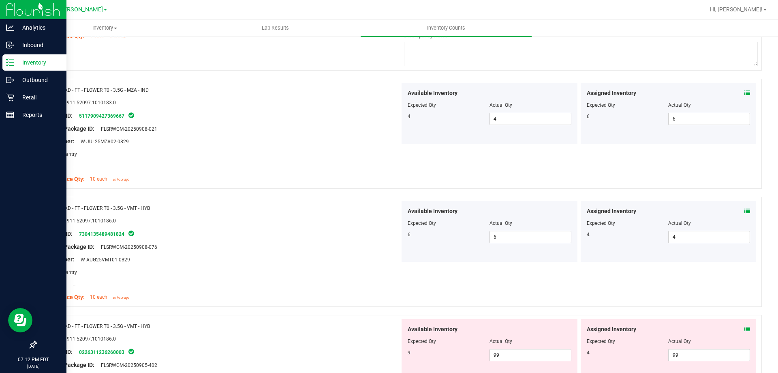
scroll to position [649, 0]
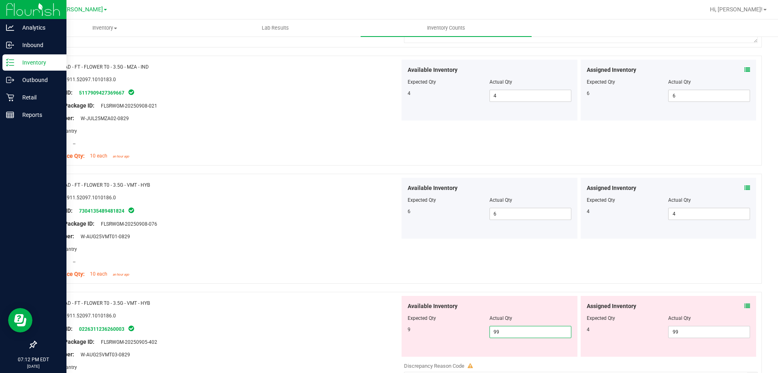
drag, startPoint x: 512, startPoint y: 332, endPoint x: 433, endPoint y: 337, distance: 78.8
click at [435, 336] on div "9 99 99" at bounding box center [490, 332] width 164 height 12
type input "9"
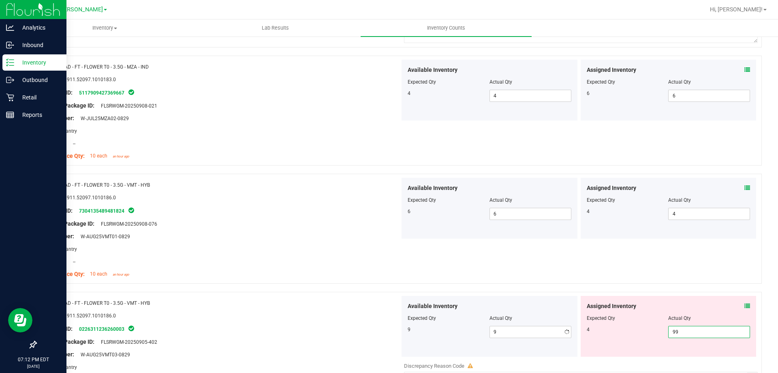
drag, startPoint x: 713, startPoint y: 328, endPoint x: 619, endPoint y: 322, distance: 94.6
click at [621, 329] on div "4 99 99" at bounding box center [669, 332] width 164 height 12
type input "4"
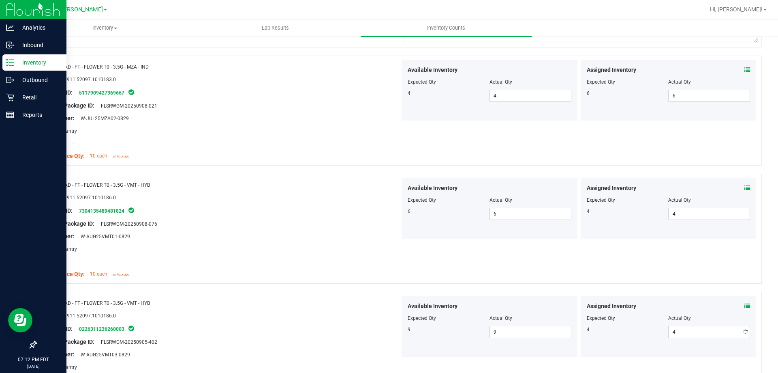
click at [589, 244] on div "Name: RAD - FT - FLOWER T0 - 3.5G - VMT - HYB SKU: 1.51911.52097.1010186.0 Pack…" at bounding box center [399, 228] width 726 height 110
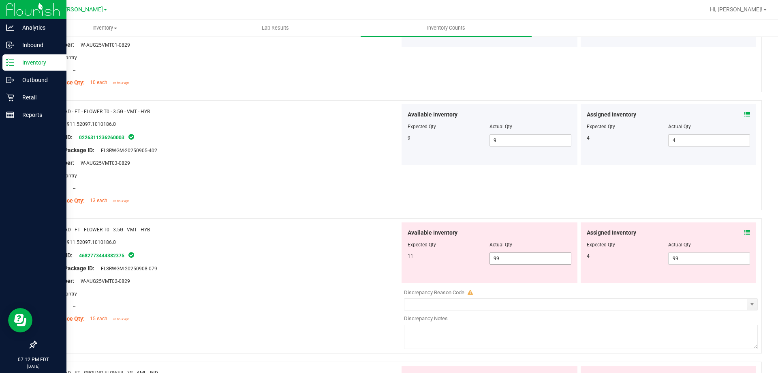
scroll to position [851, 0]
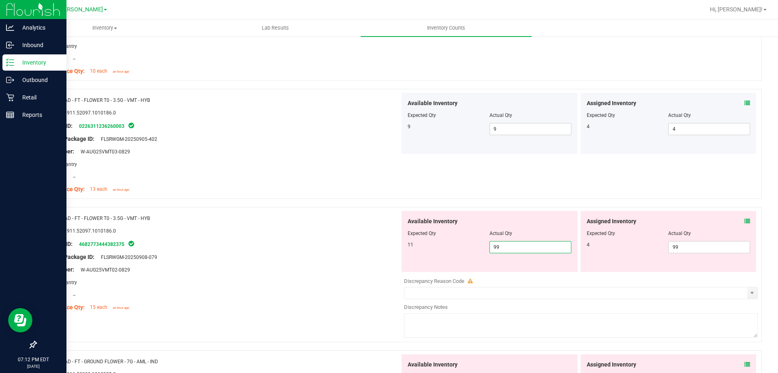
drag, startPoint x: 543, startPoint y: 246, endPoint x: 482, endPoint y: 244, distance: 60.9
click at [480, 244] on div "11 99 99" at bounding box center [490, 247] width 164 height 12
type input "11"
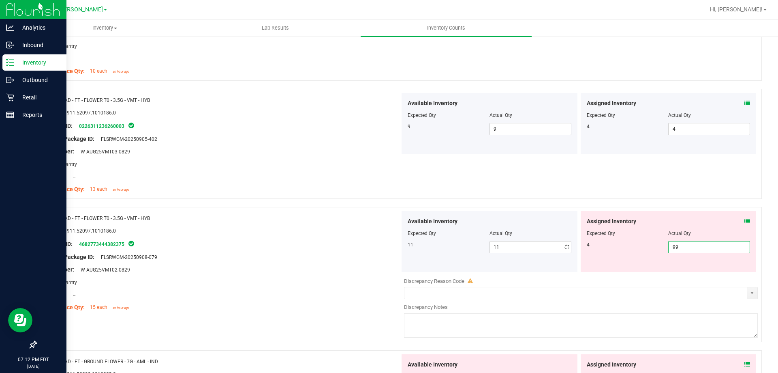
drag, startPoint x: 707, startPoint y: 248, endPoint x: 620, endPoint y: 237, distance: 87.9
click at [624, 244] on div "4 99 99" at bounding box center [669, 247] width 164 height 12
type input "4"
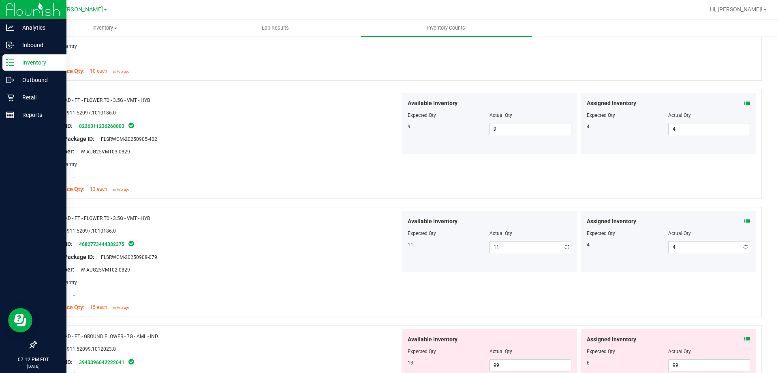
click at [608, 196] on div "Name: RAD - FT - FLOWER T0 - 3.5G - VMT - HYB SKU: 1.51911.52097.1010186.0 Pack…" at bounding box center [399, 144] width 726 height 110
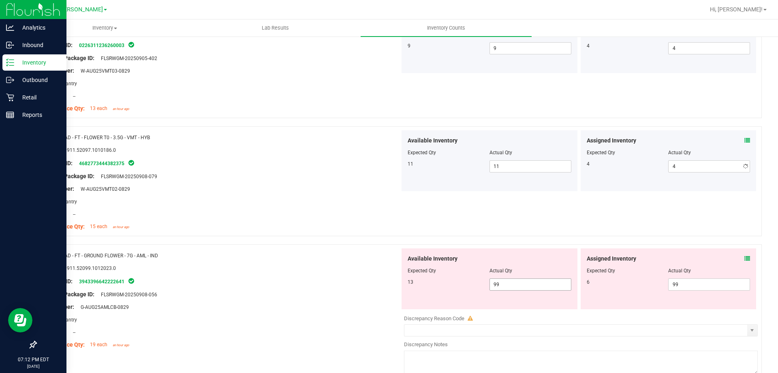
scroll to position [932, 0]
drag, startPoint x: 539, startPoint y: 281, endPoint x: 433, endPoint y: 282, distance: 106.2
click at [433, 282] on div "13 99 99" at bounding box center [490, 284] width 164 height 12
type input "13"
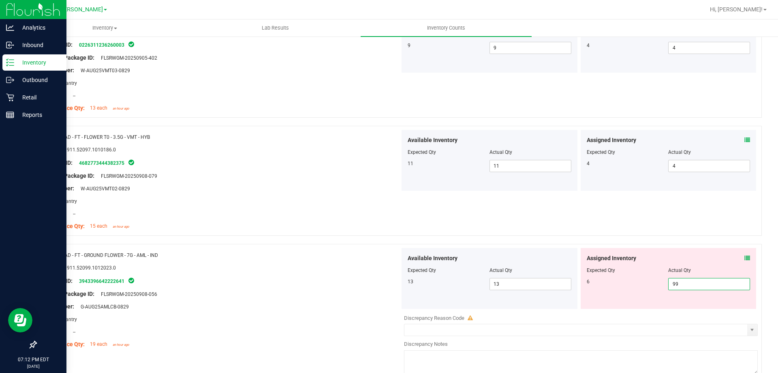
drag, startPoint x: 716, startPoint y: 283, endPoint x: 636, endPoint y: 281, distance: 79.5
click at [636, 281] on div "6 99 99" at bounding box center [669, 284] width 164 height 12
type input "6"
click at [628, 221] on div "Name: RAD - FT - FLOWER T0 - 3.5G - VMT - HYB SKU: 1.51911.52097.1010186.0 Pack…" at bounding box center [399, 181] width 726 height 110
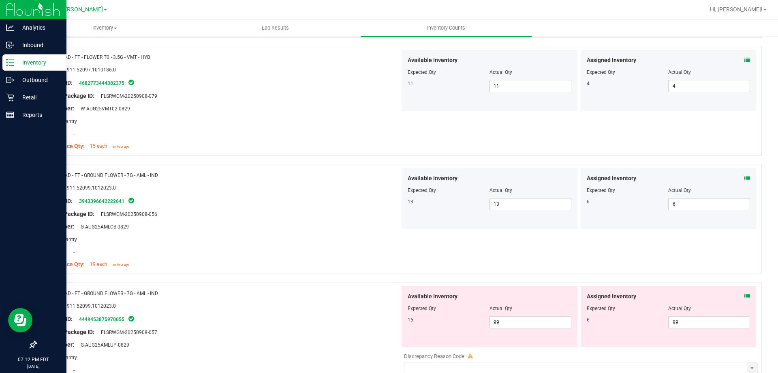
scroll to position [1013, 0]
drag, startPoint x: 512, startPoint y: 320, endPoint x: 450, endPoint y: 322, distance: 62.0
click at [460, 322] on div "15 99 99" at bounding box center [490, 321] width 164 height 12
type input "15"
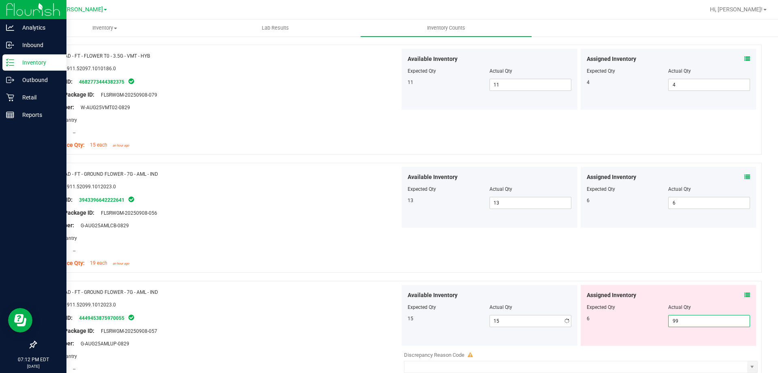
drag, startPoint x: 683, startPoint y: 321, endPoint x: 641, endPoint y: 314, distance: 42.3
click at [643, 316] on div "6 99 99" at bounding box center [669, 321] width 164 height 12
type input "6"
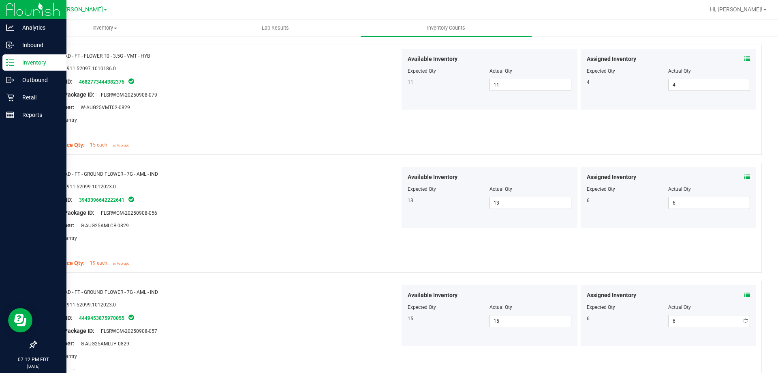
click at [626, 264] on div "Name: RAD - FT - GROUND FLOWER - 7G - AML - IND SKU: 1.51911.52099.1012023.0 Pa…" at bounding box center [399, 218] width 726 height 110
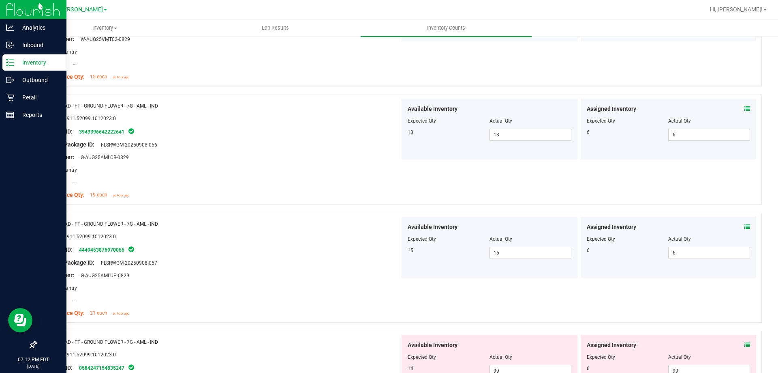
scroll to position [1176, 0]
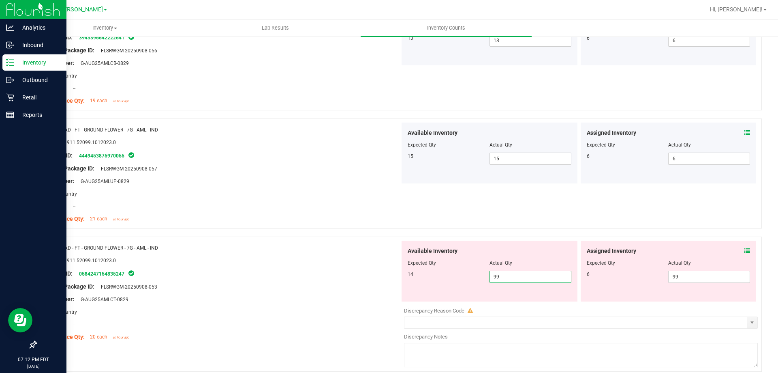
drag, startPoint x: 538, startPoint y: 275, endPoint x: 463, endPoint y: 278, distance: 75.0
click at [463, 278] on div "14 99 99" at bounding box center [490, 276] width 164 height 12
type input "14"
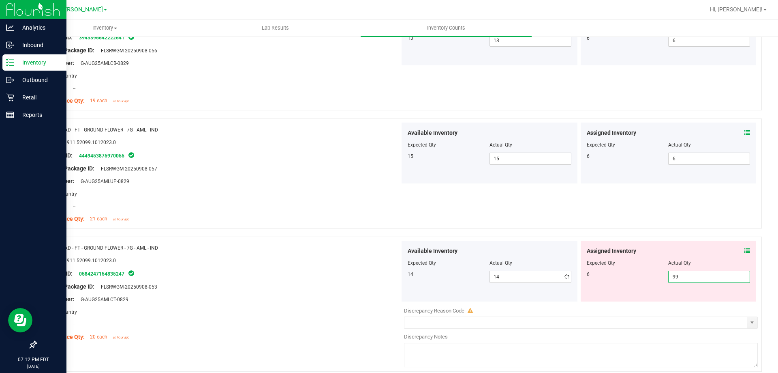
drag, startPoint x: 686, startPoint y: 272, endPoint x: 634, endPoint y: 281, distance: 53.2
click at [634, 281] on div "6 99 99" at bounding box center [669, 276] width 164 height 12
type input "6"
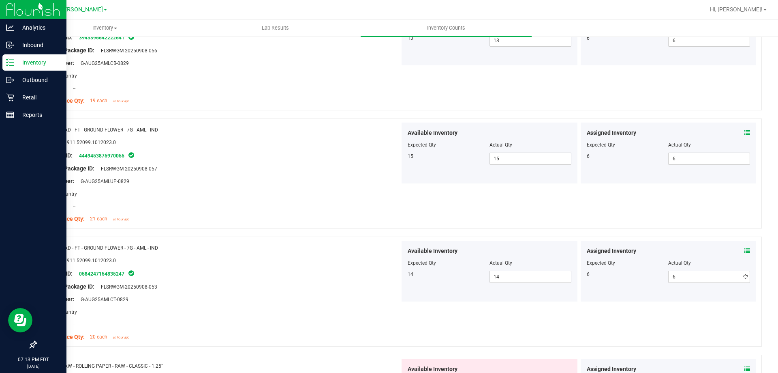
click at [632, 233] on div at bounding box center [399, 232] width 726 height 8
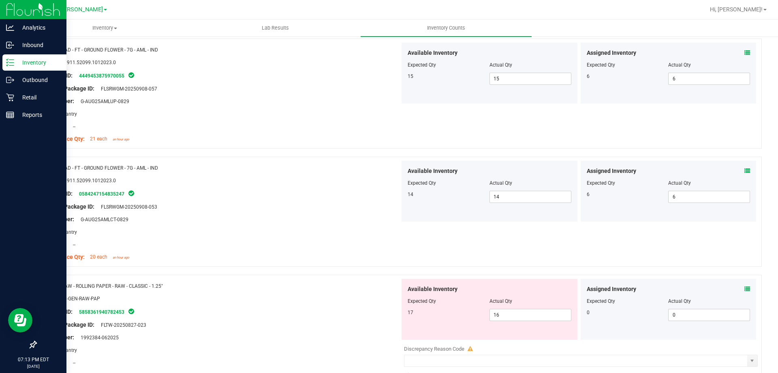
scroll to position [1297, 0]
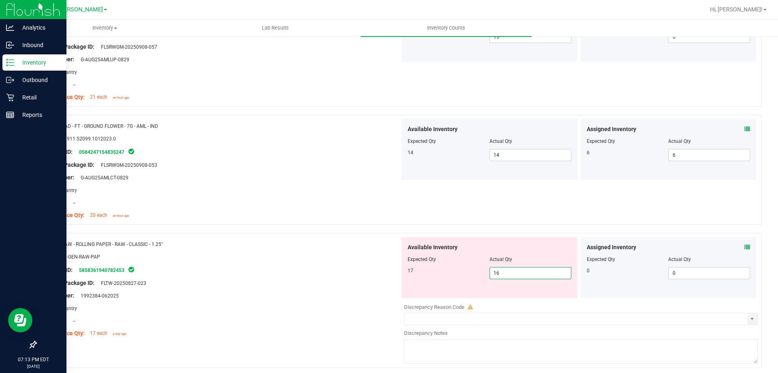
drag, startPoint x: 516, startPoint y: 276, endPoint x: 432, endPoint y: 284, distance: 84.7
click at [434, 283] on div "Available Inventory Expected Qty Actual Qty 17 16 16" at bounding box center [490, 267] width 176 height 61
type input "1"
click at [553, 208] on div "Name: RAD - FT - GROUND FLOWER - 7G - AML - IND SKU: 1.51911.52099.1012023.0 Pa…" at bounding box center [399, 170] width 726 height 110
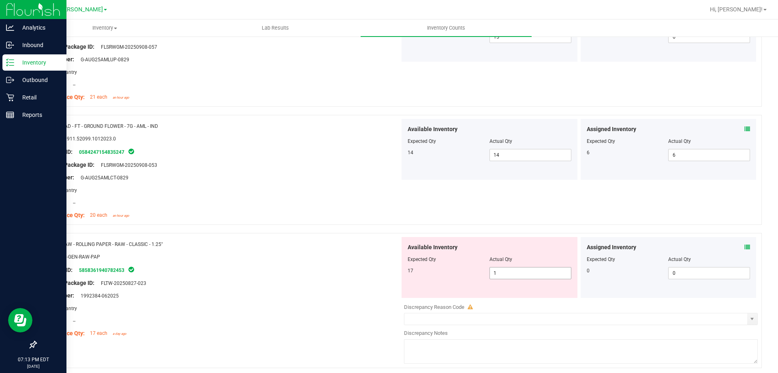
click at [524, 270] on span "1 1" at bounding box center [531, 273] width 82 height 12
type input "16"
click at [550, 214] on div "Name: RAD - FT - GROUND FLOWER - 7G - AML - IND SKU: 1.51911.52099.1012023.0 Pa…" at bounding box center [399, 170] width 726 height 110
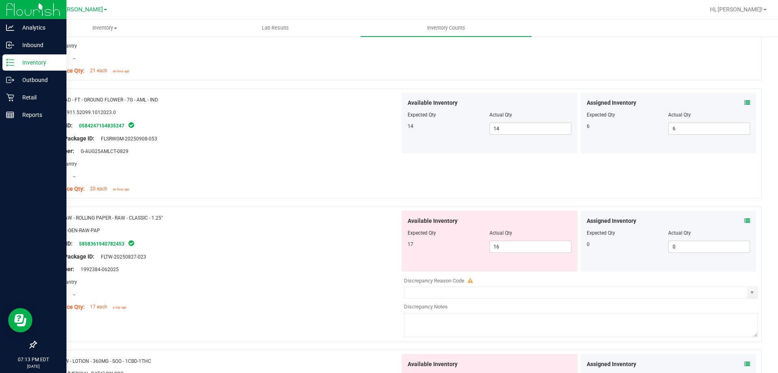
scroll to position [1338, 0]
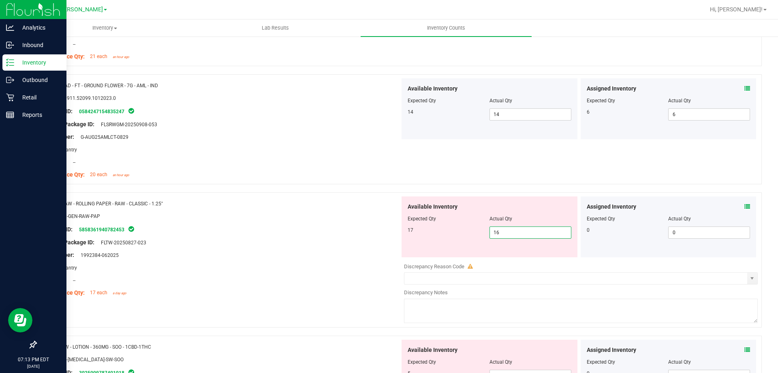
drag, startPoint x: 525, startPoint y: 233, endPoint x: 482, endPoint y: 236, distance: 42.6
click at [482, 236] on div "17 16 16" at bounding box center [490, 232] width 164 height 12
type input "17"
click at [508, 177] on div "Name: RAD - FT - GROUND FLOWER - 7G - AML - IND SKU: 1.51911.52099.1012023.0 Pa…" at bounding box center [399, 129] width 726 height 110
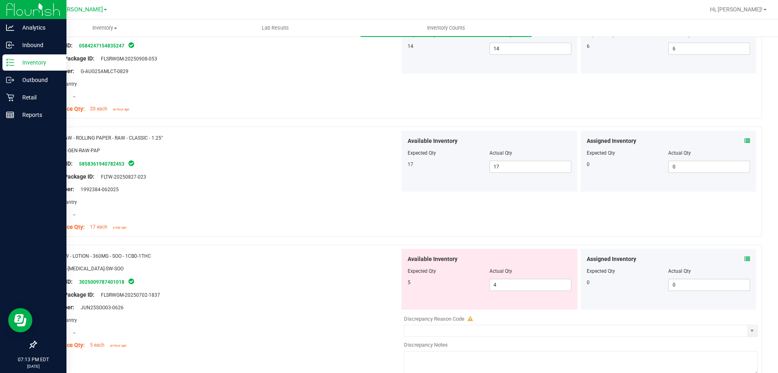
scroll to position [1419, 0]
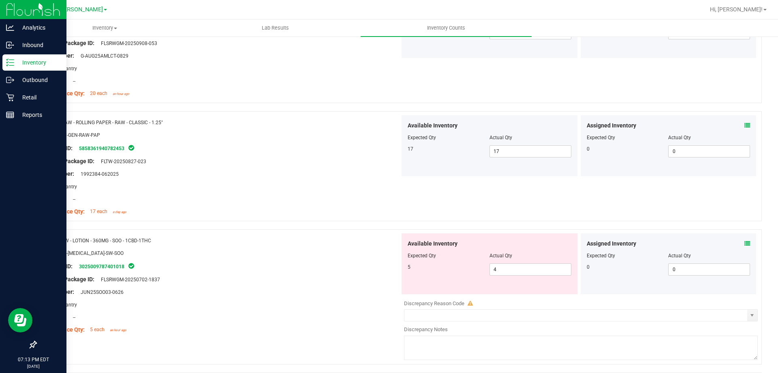
click at [745, 244] on icon at bounding box center [748, 243] width 6 height 6
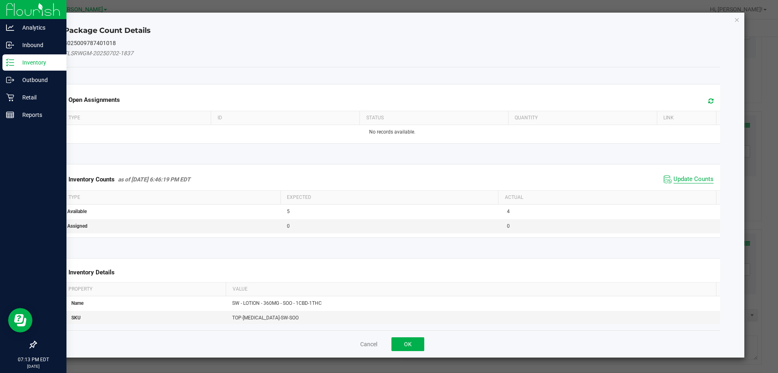
click at [674, 176] on span "Update Counts" at bounding box center [694, 179] width 40 height 8
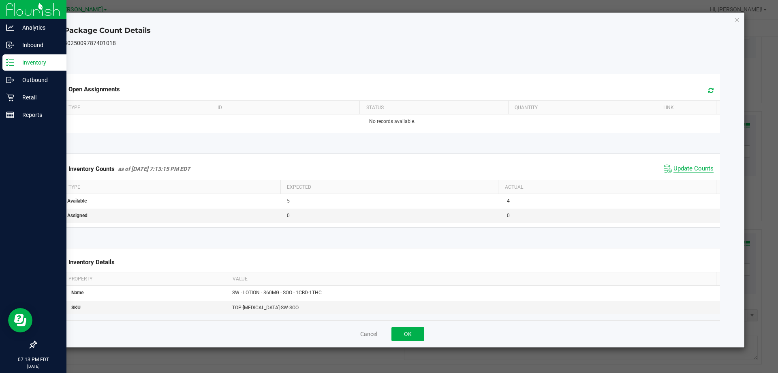
click at [674, 171] on span "Update Counts" at bounding box center [694, 169] width 40 height 8
click at [414, 340] on button "OK" at bounding box center [408, 334] width 33 height 14
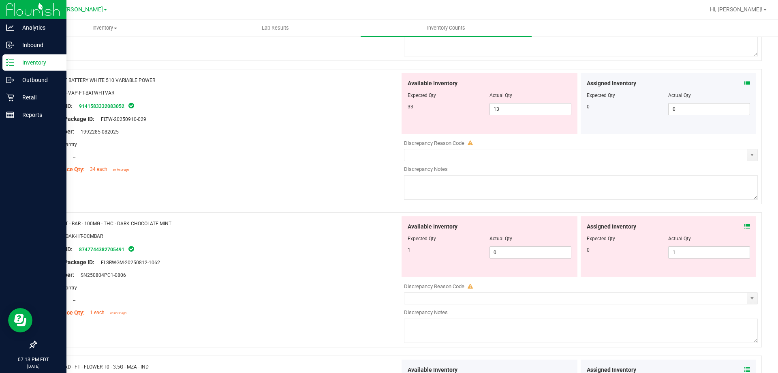
scroll to position [0, 0]
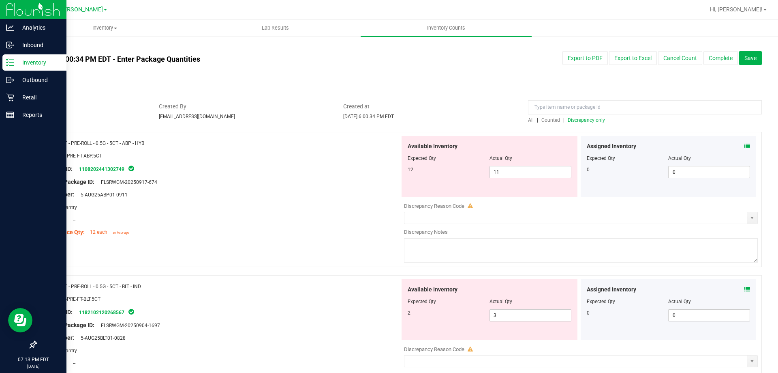
click at [548, 120] on span "Counted" at bounding box center [551, 120] width 19 height 6
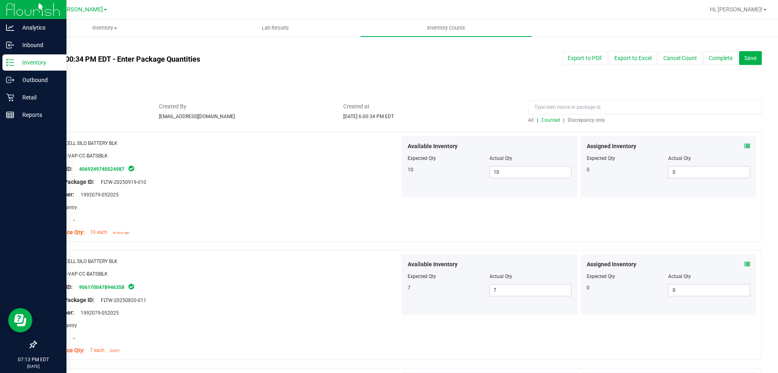
click at [579, 127] on div at bounding box center [399, 128] width 726 height 8
click at [582, 124] on div at bounding box center [399, 128] width 726 height 8
click at [585, 121] on span "Discrepancy only" at bounding box center [586, 120] width 37 height 6
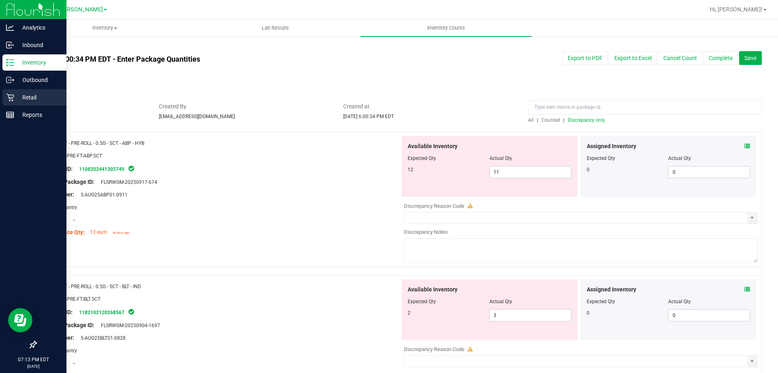
click at [2, 101] on link "Retail" at bounding box center [33, 97] width 66 height 17
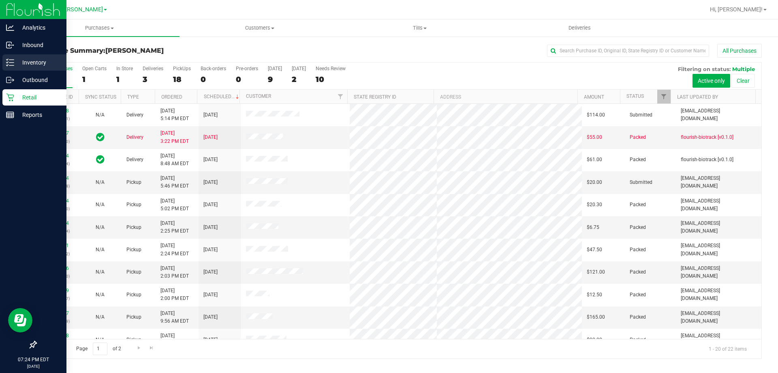
click at [23, 56] on div "Inventory" at bounding box center [34, 62] width 64 height 16
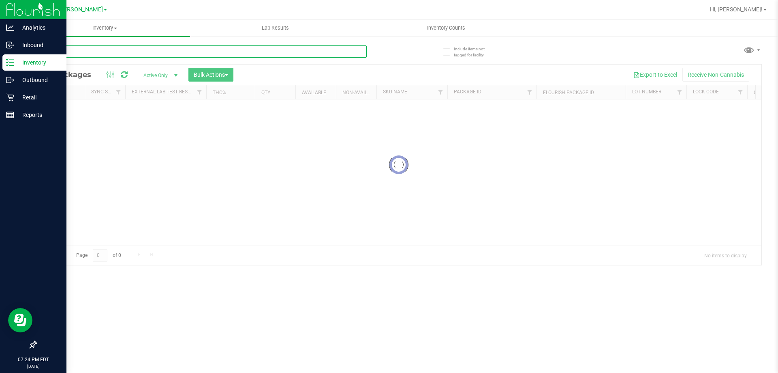
click at [129, 47] on div "Inventory All packages All inventory Waste log Create inventory Lab Results Inv…" at bounding box center [398, 195] width 759 height 353
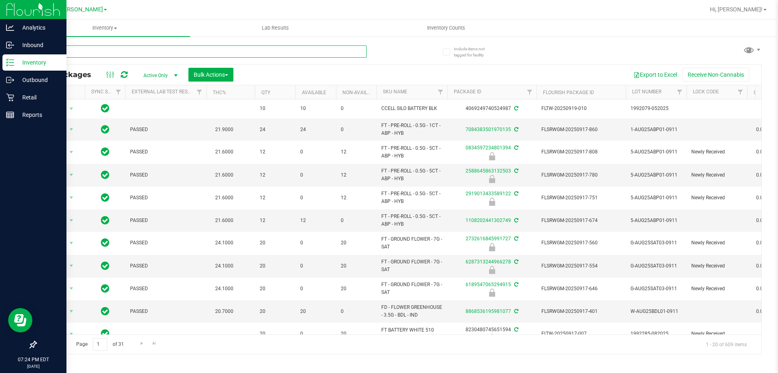
type input "AGO"
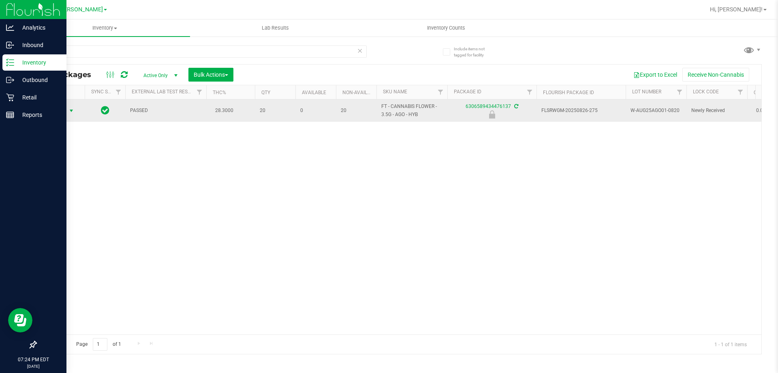
click at [56, 111] on span "Action" at bounding box center [55, 110] width 22 height 11
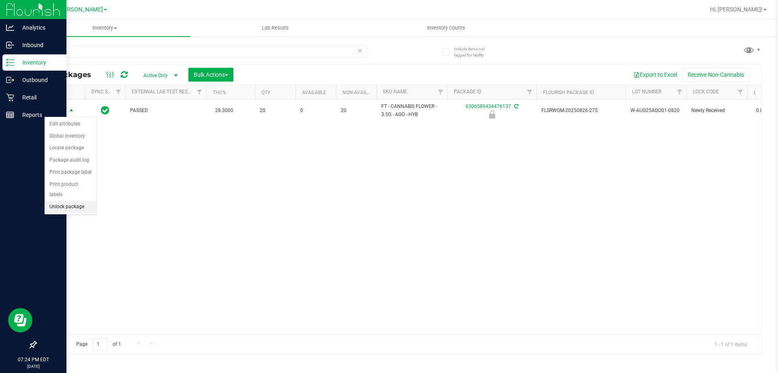
click at [73, 201] on li "Unlock package" at bounding box center [71, 207] width 52 height 12
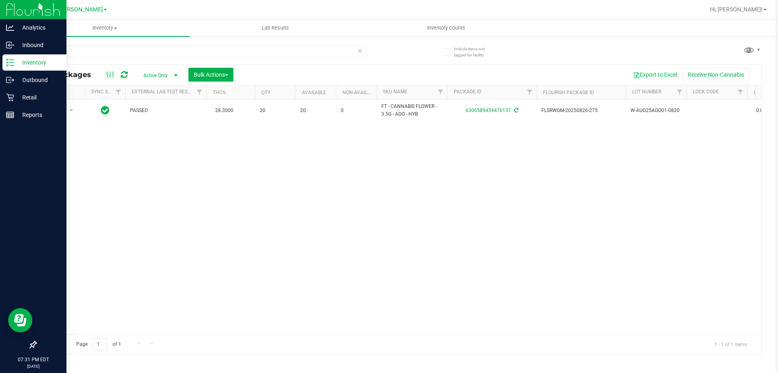
click at [360, 49] on icon at bounding box center [360, 50] width 6 height 10
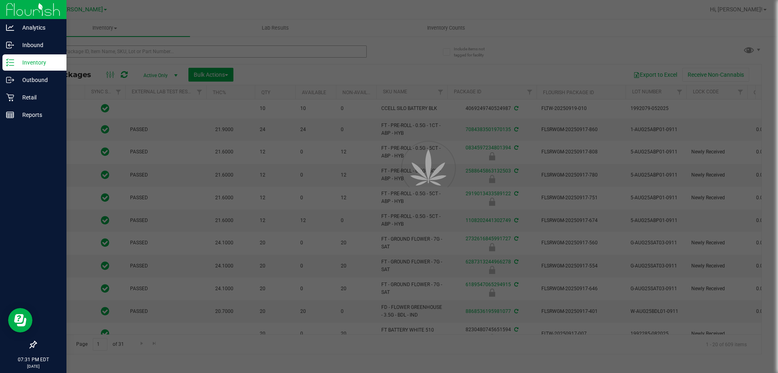
click at [344, 50] on div at bounding box center [389, 186] width 778 height 373
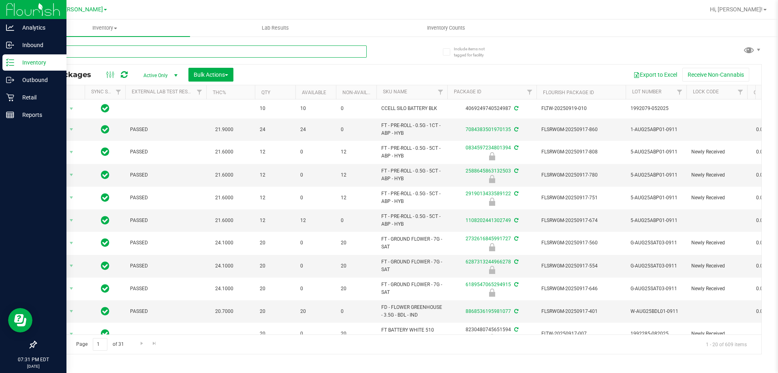
click at [340, 50] on input "text" at bounding box center [201, 51] width 331 height 12
type input "2518999662433563"
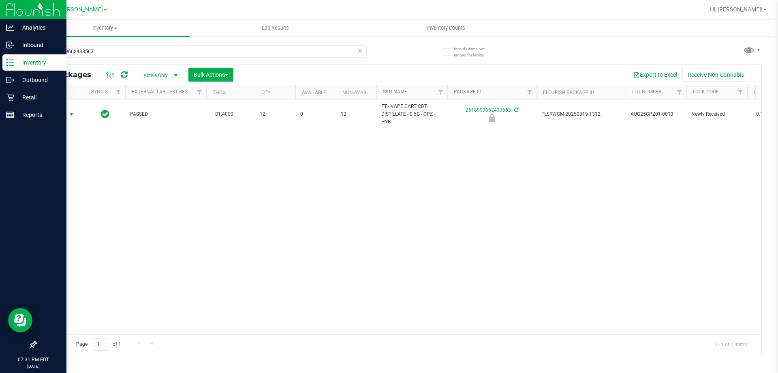
click at [65, 114] on span "Action" at bounding box center [55, 114] width 22 height 11
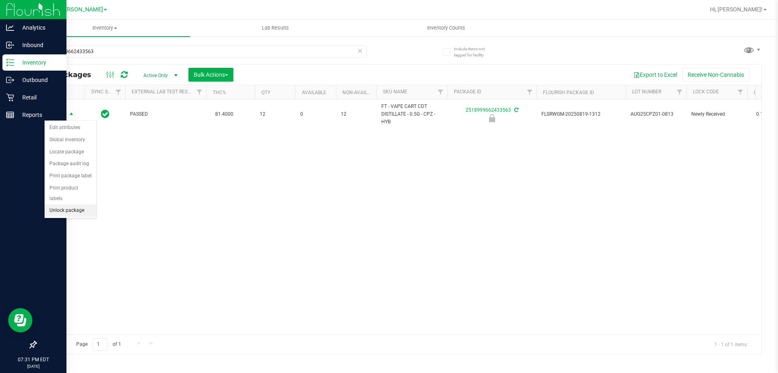
click at [75, 204] on li "Unlock package" at bounding box center [71, 210] width 52 height 12
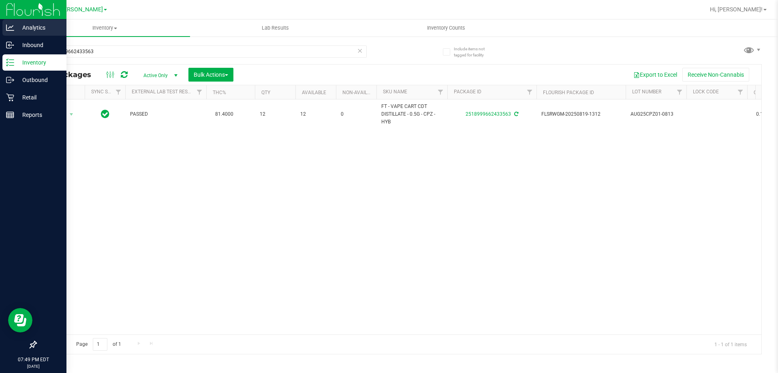
click at [34, 22] on div "Analytics" at bounding box center [34, 27] width 64 height 16
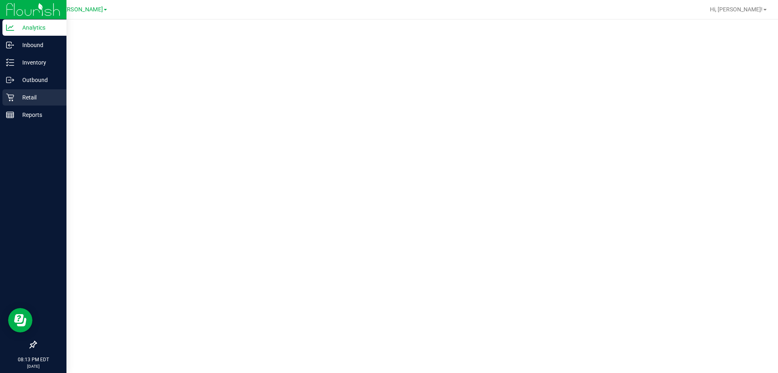
click at [23, 101] on p "Retail" at bounding box center [38, 97] width 49 height 10
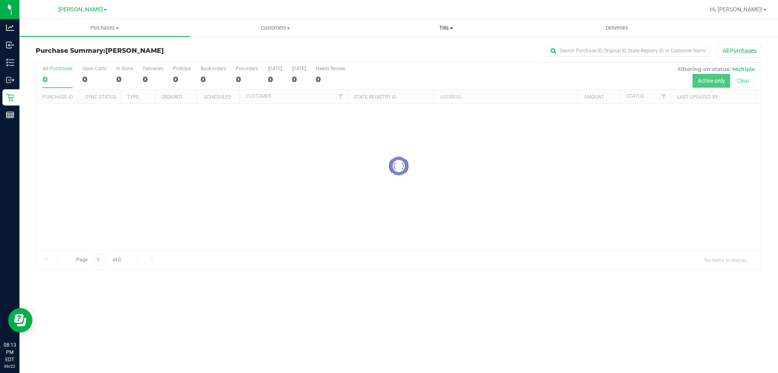
click at [448, 34] on uib-tab-heading "Tills Manage tills Reconcile e-payments" at bounding box center [446, 28] width 170 height 16
click at [429, 47] on li "Manage tills" at bounding box center [446, 49] width 171 height 10
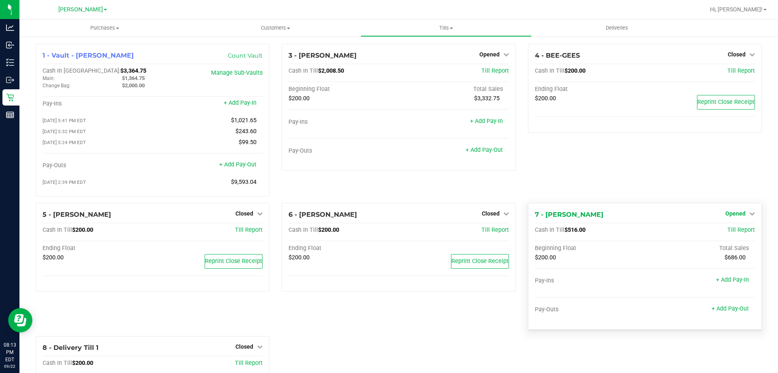
click at [733, 215] on span "Opened" at bounding box center [736, 213] width 20 height 6
click at [724, 228] on div "Close Till" at bounding box center [737, 230] width 60 height 10
click at [730, 233] on link "Close Till" at bounding box center [737, 230] width 22 height 6
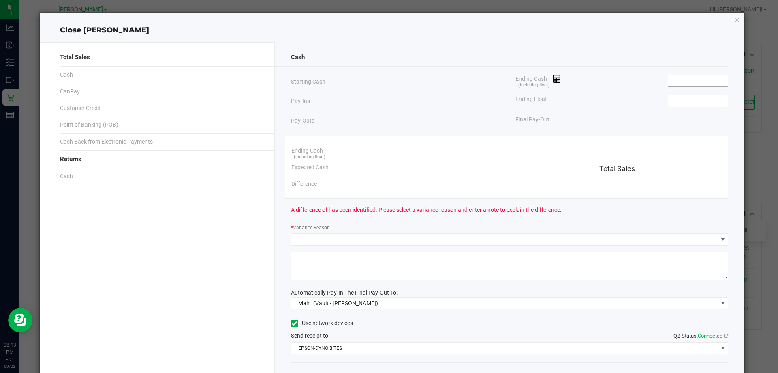
click at [685, 82] on input at bounding box center [698, 80] width 60 height 11
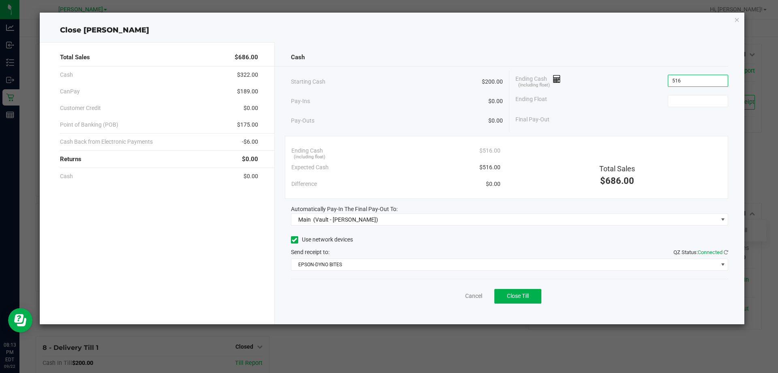
type input "$516.00"
click at [700, 92] on div "Ending Float" at bounding box center [622, 101] width 213 height 20
click at [701, 102] on input at bounding box center [698, 100] width 60 height 11
type input "$200.00"
click at [534, 299] on button "Close Till" at bounding box center [518, 296] width 47 height 15
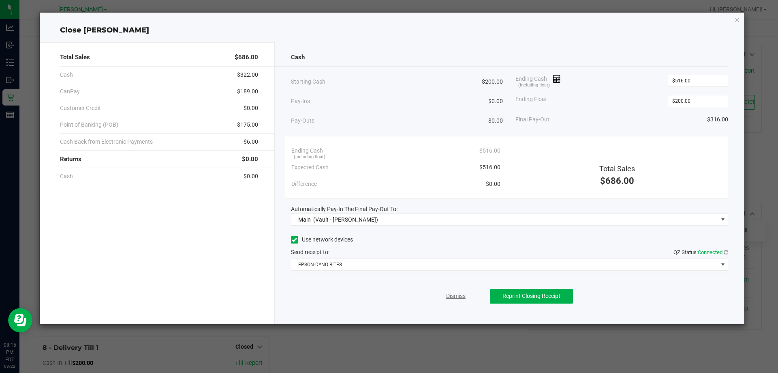
click at [458, 293] on link "Dismiss" at bounding box center [455, 295] width 19 height 9
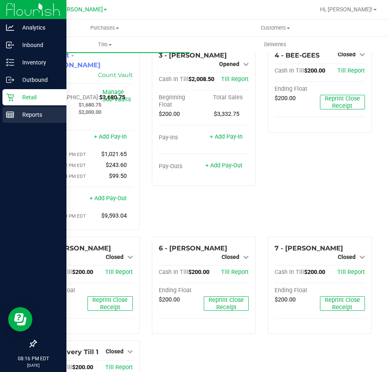
click at [20, 114] on p "Reports" at bounding box center [38, 115] width 49 height 10
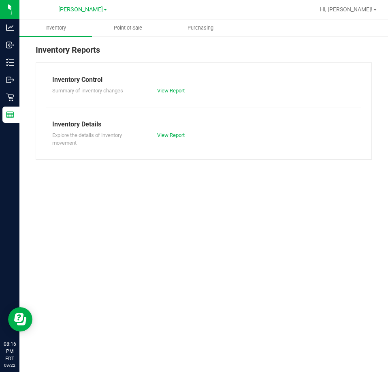
click at [290, 266] on div "Inventory Point of Sale Purchasing Inventory Reports Inventory Control Summary …" at bounding box center [203, 195] width 369 height 353
click at [135, 28] on span "Point of Sale" at bounding box center [128, 27] width 50 height 7
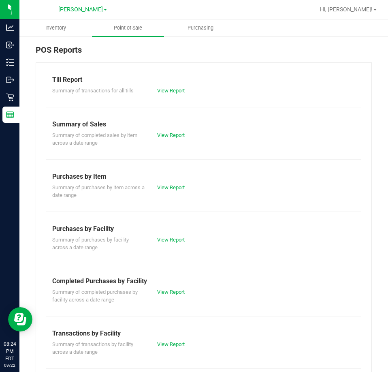
click at [174, 285] on div "Completed Purchases by Facility" at bounding box center [203, 281] width 303 height 10
click at [175, 283] on div "Completed Purchases by Facility" at bounding box center [203, 281] width 303 height 10
click at [242, 192] on div "Summary of purchases by item across a date range View Report" at bounding box center [203, 191] width 315 height 18
click at [231, 135] on div "View Report" at bounding box center [203, 135] width 105 height 8
click at [297, 131] on div "Summary of completed sales by item across a date range View Report" at bounding box center [203, 138] width 315 height 18
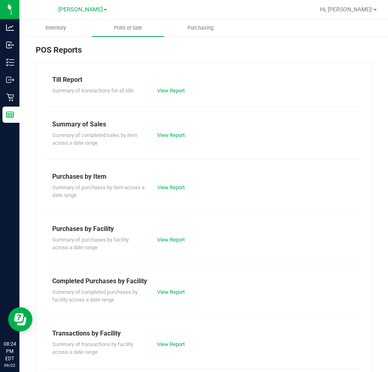
click at [287, 158] on div "Till Report Summary of transactions for all tills View Report Summary of Sales …" at bounding box center [204, 267] width 336 height 411
click at [287, 159] on div "Till Report Summary of transactions for all tills View Report Summary of Sales …" at bounding box center [204, 267] width 336 height 411
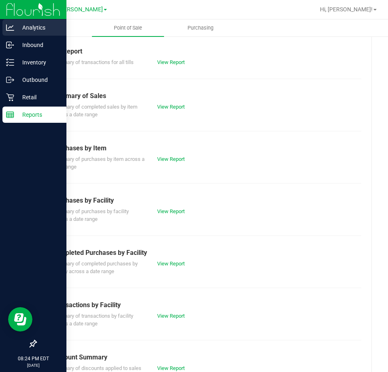
scroll to position [41, 0]
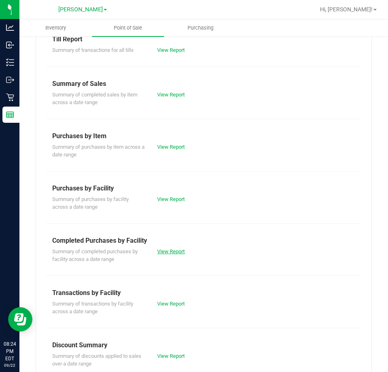
click at [166, 250] on link "View Report" at bounding box center [171, 251] width 28 height 6
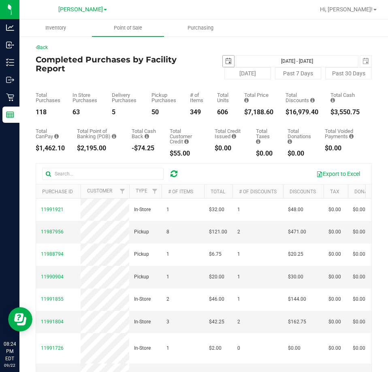
click at [231, 63] on span "[DATE]" at bounding box center [229, 61] width 12 height 12
click at [225, 59] on span "select" at bounding box center [228, 61] width 6 height 6
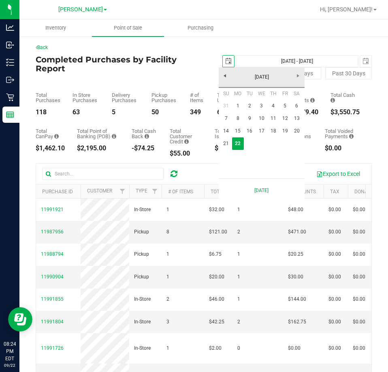
scroll to position [0, 20]
click at [227, 142] on link "21" at bounding box center [227, 143] width 12 height 13
type input "[DATE]"
type input "[DATE] - [DATE]"
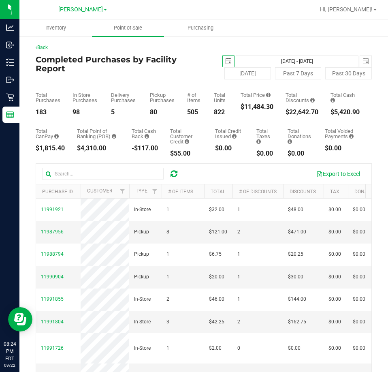
click at [229, 64] on span "select" at bounding box center [228, 61] width 11 height 11
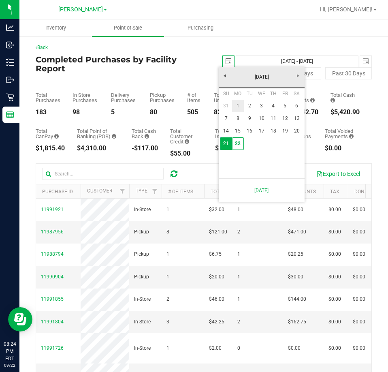
click at [236, 102] on link "1" at bounding box center [238, 106] width 12 height 13
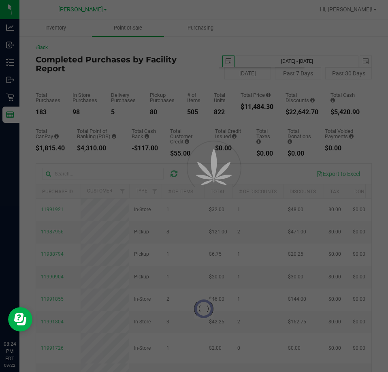
type input "[DATE]"
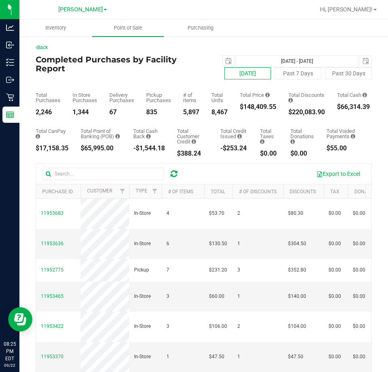
click at [248, 76] on button "[DATE]" at bounding box center [248, 73] width 47 height 12
type input "[DATE] - [DATE]"
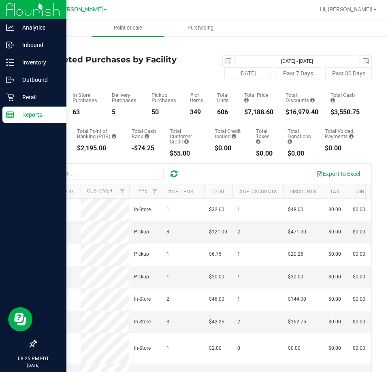
click at [19, 114] on p "Reports" at bounding box center [38, 115] width 49 height 10
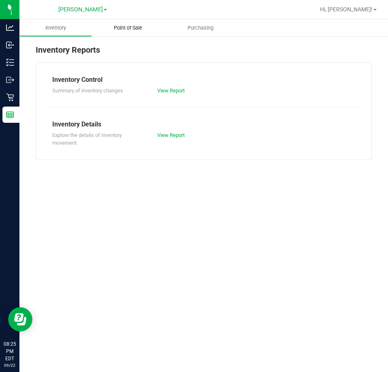
click at [127, 27] on span "Point of Sale" at bounding box center [128, 27] width 50 height 7
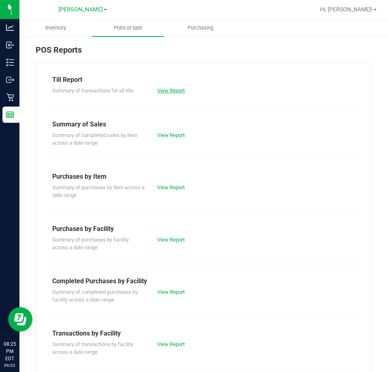
click at [167, 88] on div "View Report" at bounding box center [203, 91] width 105 height 8
click at [167, 88] on link "View Report" at bounding box center [171, 91] width 28 height 6
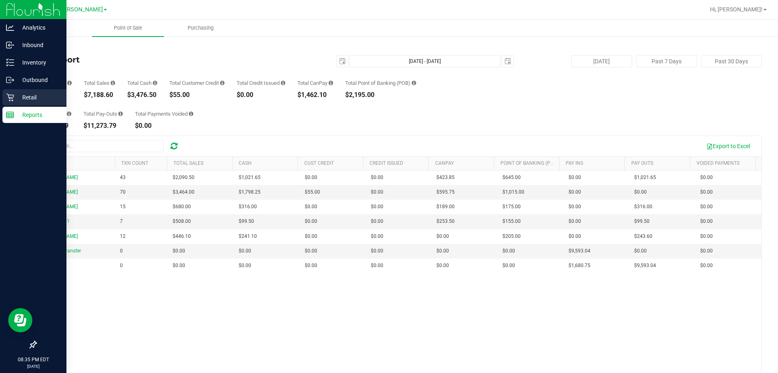
click at [32, 95] on p "Retail" at bounding box center [38, 97] width 49 height 10
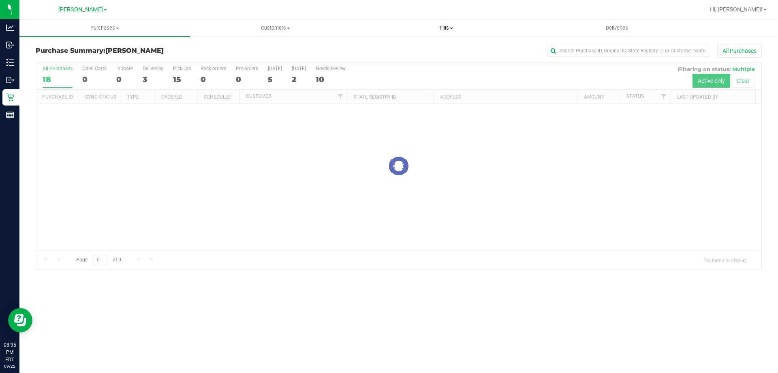
click at [444, 20] on uib-tab-heading "Tills Manage tills Reconcile e-payments" at bounding box center [446, 28] width 170 height 16
click at [420, 48] on li "Manage tills" at bounding box center [446, 49] width 171 height 10
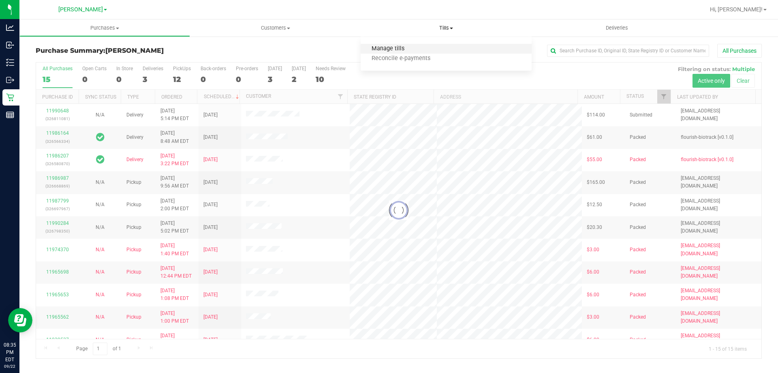
click at [390, 45] on span "Manage tills" at bounding box center [388, 48] width 55 height 7
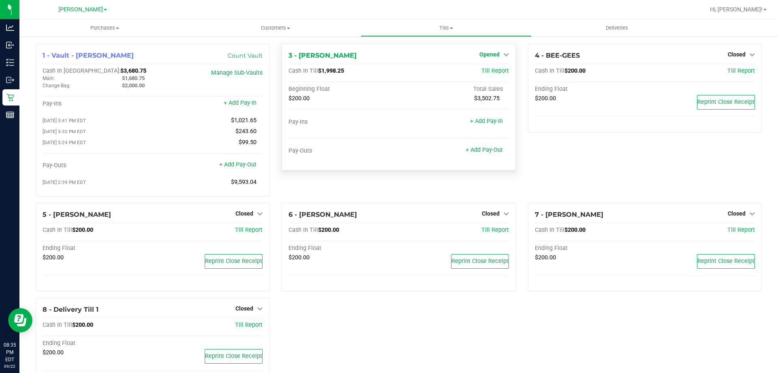
click at [496, 54] on link "Opened" at bounding box center [495, 54] width 30 height 6
click at [495, 73] on link "Close Till" at bounding box center [491, 71] width 22 height 6
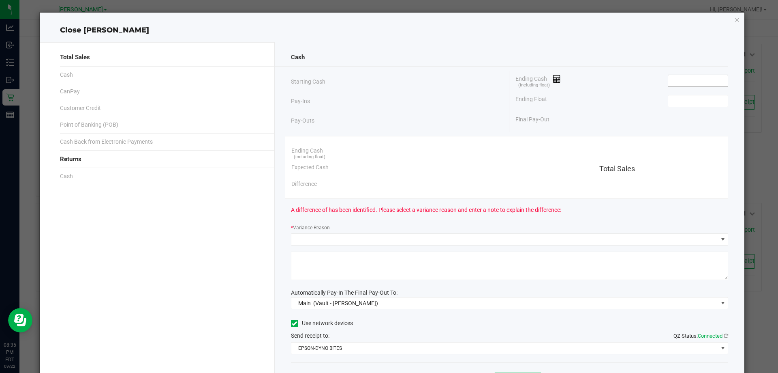
click at [671, 75] on input at bounding box center [698, 80] width 60 height 11
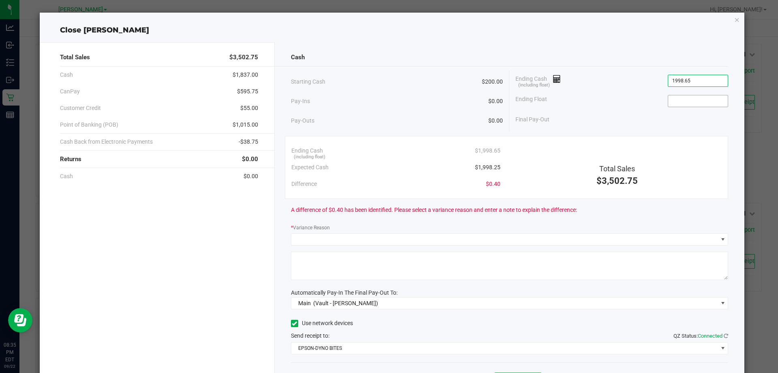
type input "$1,998.65"
click at [696, 96] on input at bounding box center [698, 100] width 60 height 11
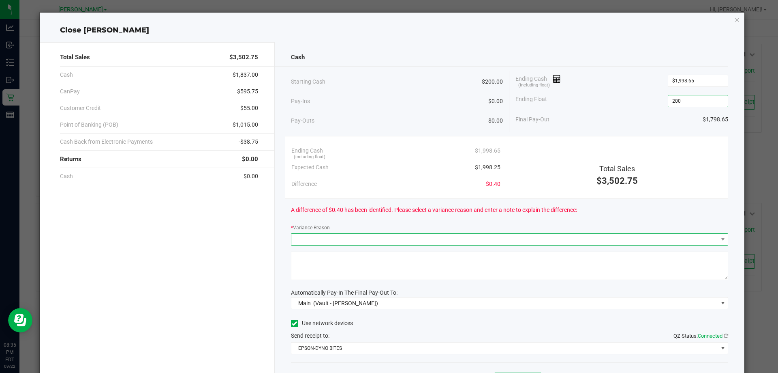
type input "$200.00"
click at [487, 240] on span at bounding box center [504, 238] width 427 height 11
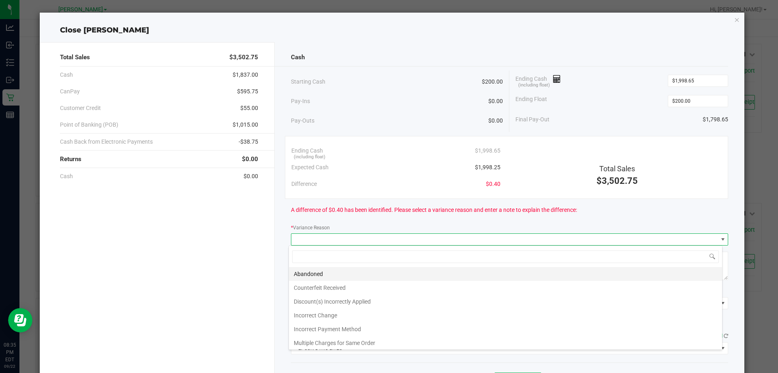
scroll to position [12, 434]
click at [323, 270] on li "Abandoned" at bounding box center [505, 274] width 433 height 14
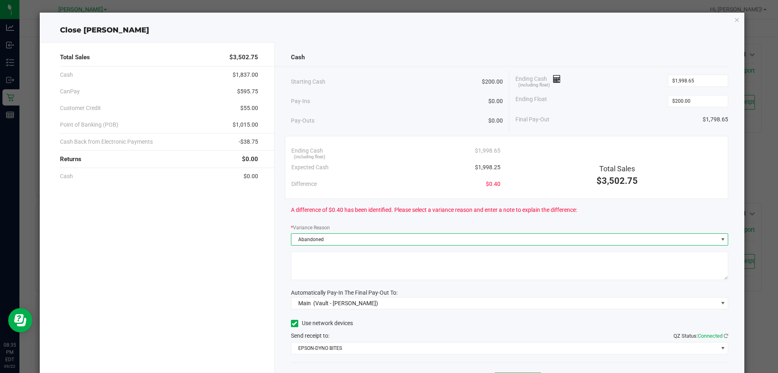
click at [347, 266] on textarea at bounding box center [510, 265] width 438 height 28
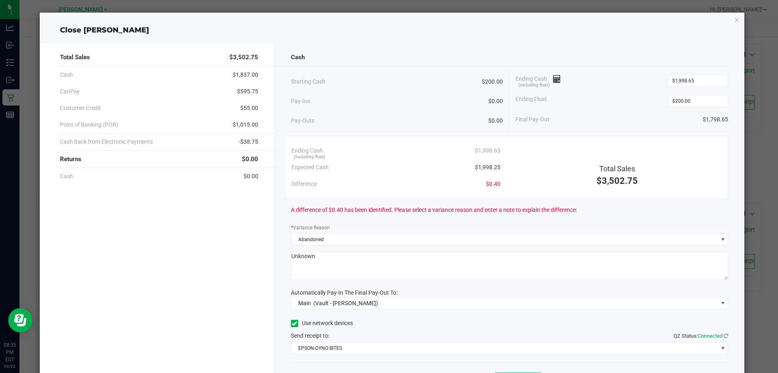
scroll to position [47, 0]
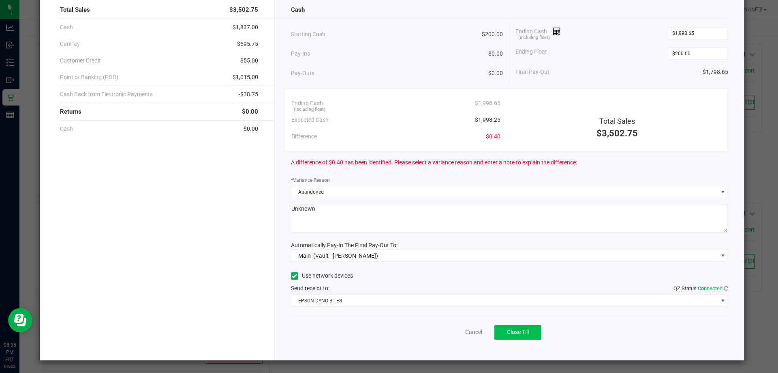
type textarea "Unknown"
click at [517, 335] on span "Close Till" at bounding box center [518, 331] width 22 height 6
click at [459, 328] on link "Dismiss" at bounding box center [455, 332] width 19 height 9
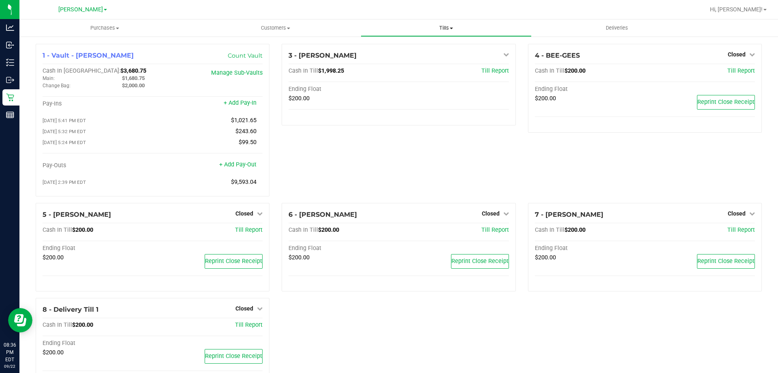
click at [441, 24] on uib-tab-heading "Tills Manage tills Reconcile e-payments" at bounding box center [446, 28] width 170 height 16
click at [429, 58] on span "Reconcile e-payments" at bounding box center [401, 58] width 81 height 7
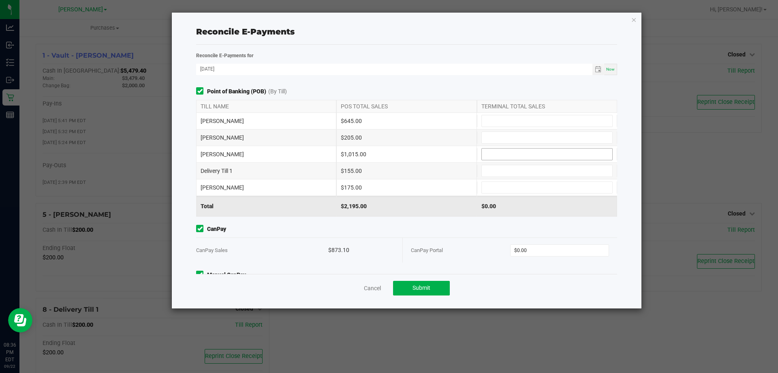
click at [500, 154] on input at bounding box center [547, 153] width 131 height 11
type input "$1,015.00"
click at [497, 134] on input at bounding box center [547, 137] width 131 height 11
type input "$205.00"
click at [489, 173] on input at bounding box center [547, 170] width 131 height 11
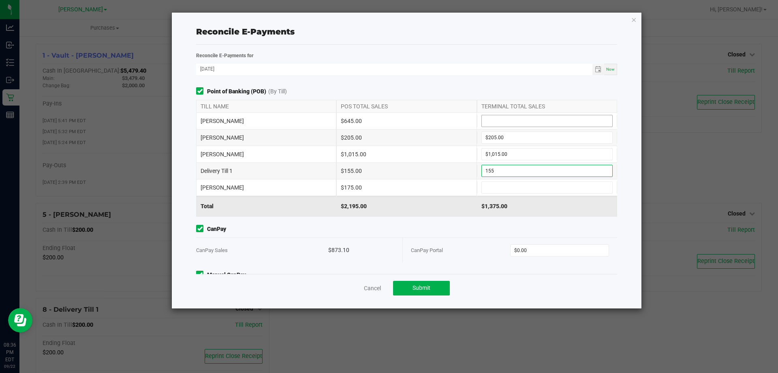
type input "$155.00"
click at [527, 120] on input at bounding box center [547, 120] width 131 height 11
click at [546, 186] on input at bounding box center [547, 187] width 131 height 11
type input "$645.00"
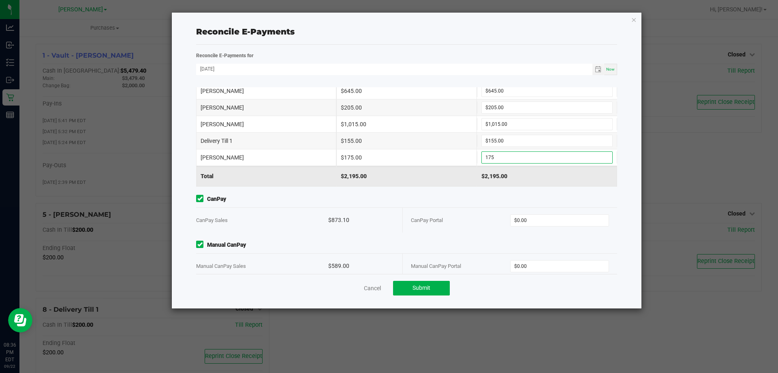
scroll to position [32, 0]
click at [560, 217] on input "$0.00" at bounding box center [560, 217] width 99 height 11
type input "$175.00"
click at [552, 263] on input "$0.00" at bounding box center [560, 263] width 99 height 11
type input "$873.10"
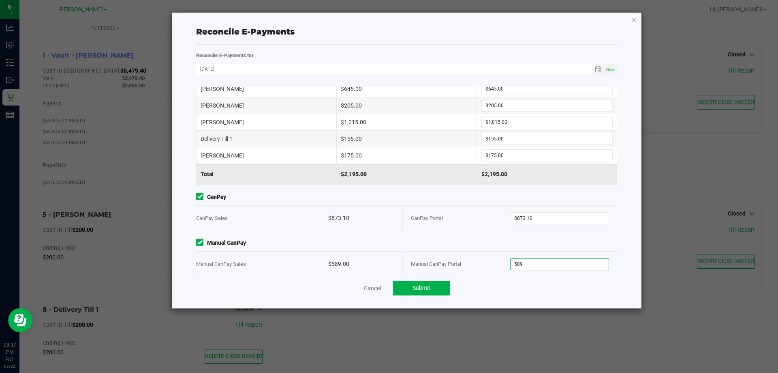
click at [576, 250] on div "Manual CanPay Manual CanPay Sales $589.00 Manual CanPay Portal 589" at bounding box center [406, 257] width 433 height 38
type input "$589.00"
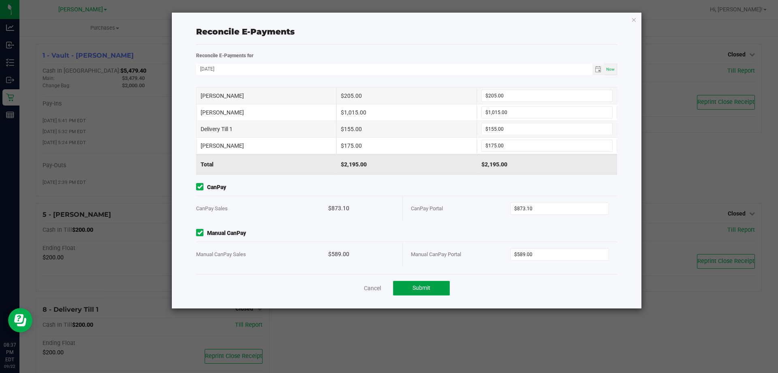
click at [435, 290] on button "Submit" at bounding box center [421, 288] width 57 height 15
